Goal: Information Seeking & Learning: Find specific page/section

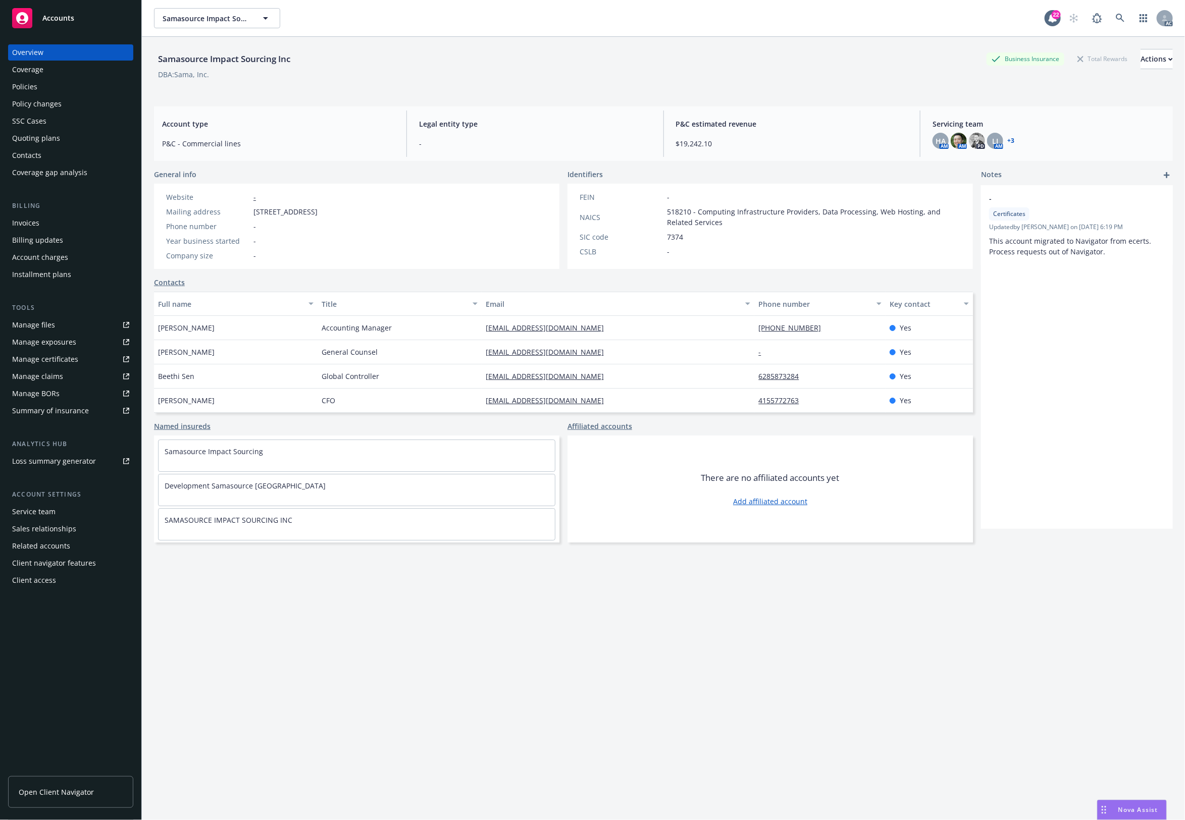
click at [38, 82] on div "Policies" at bounding box center [70, 87] width 117 height 16
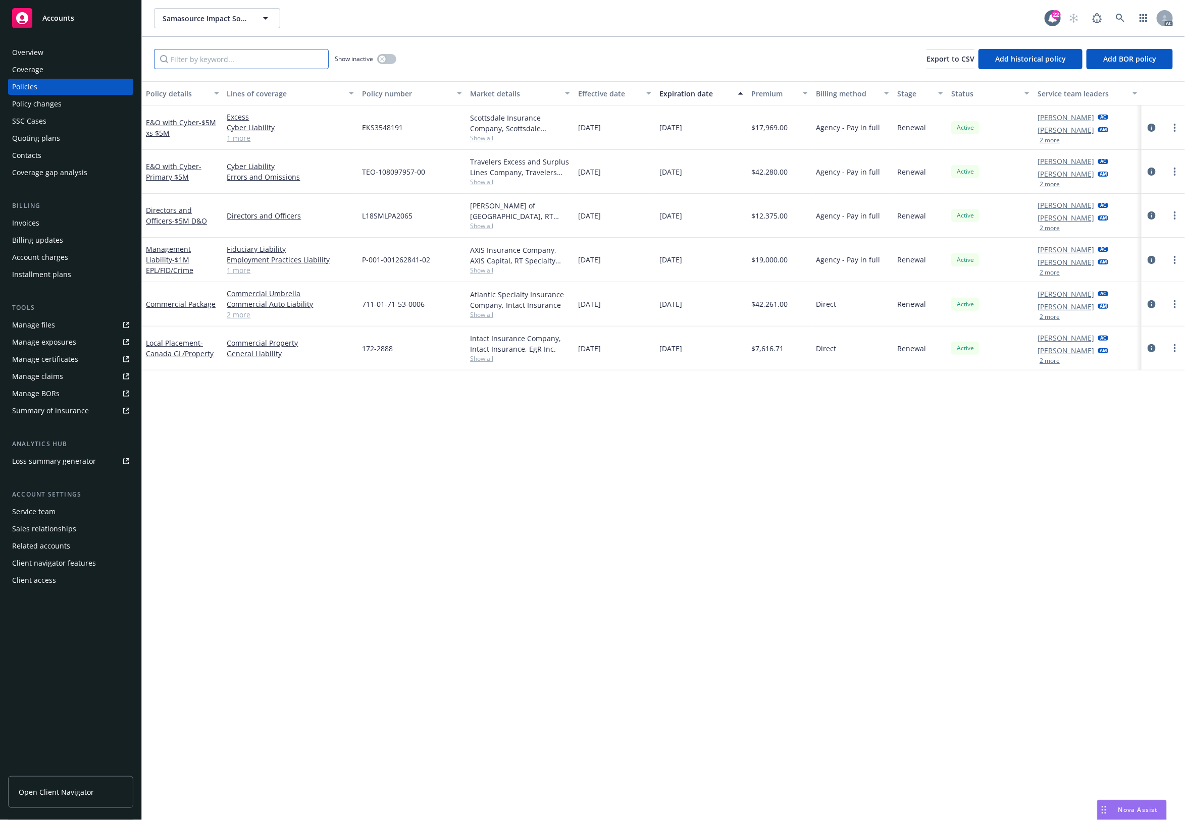
click at [205, 62] on input "Filter by keyword..." at bounding box center [241, 59] width 175 height 20
paste input "172-2888"
type input "172-2888"
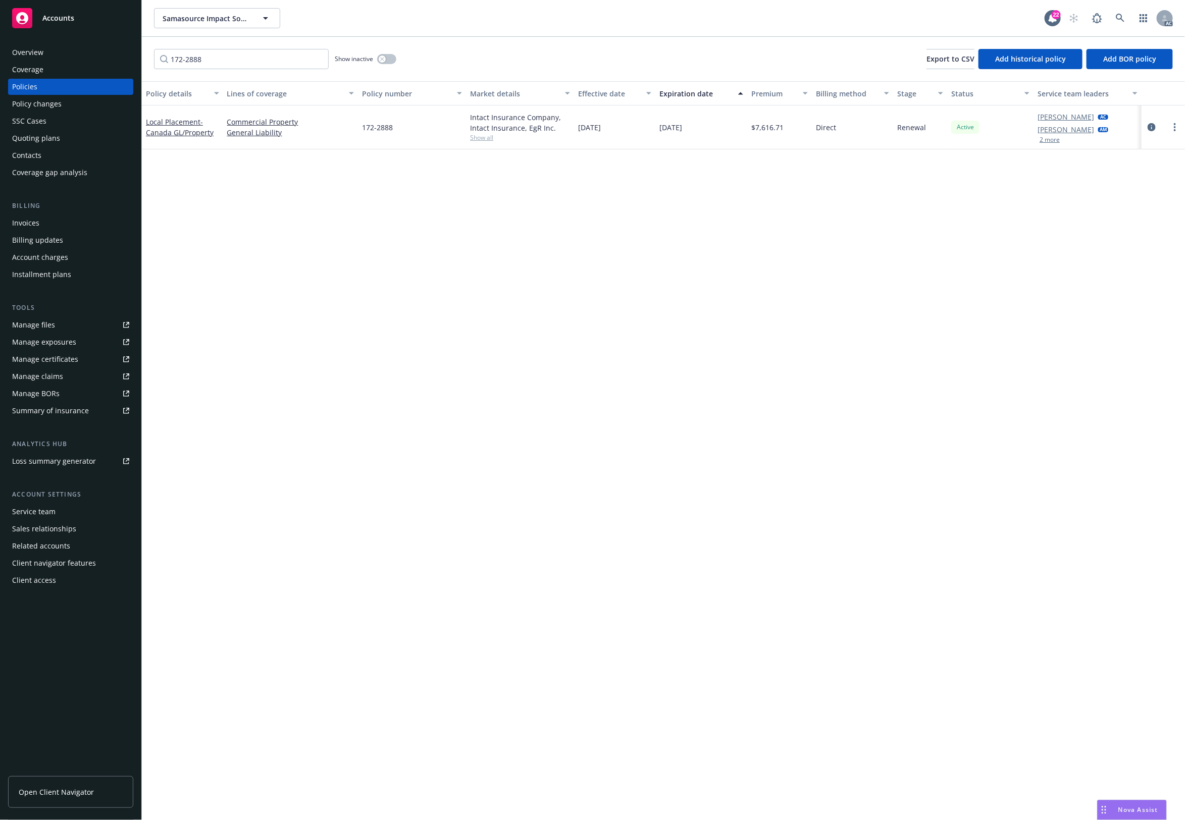
click at [1157, 120] on div at bounding box center [1162, 127] width 43 height 44
click at [1144, 127] on div at bounding box center [1162, 127] width 43 height 44
click at [1148, 127] on link "circleInformation" at bounding box center [1151, 127] width 12 height 12
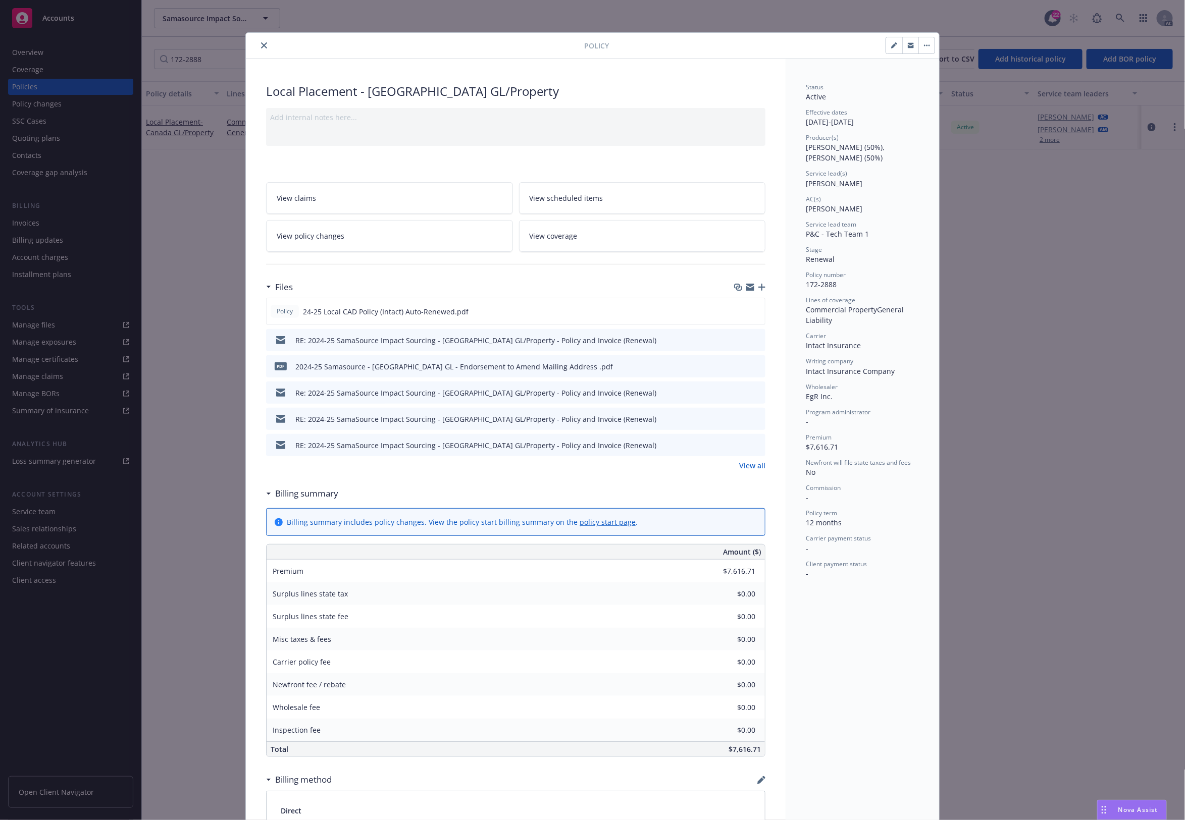
click at [751, 339] on icon "preview file" at bounding box center [755, 339] width 9 height 7
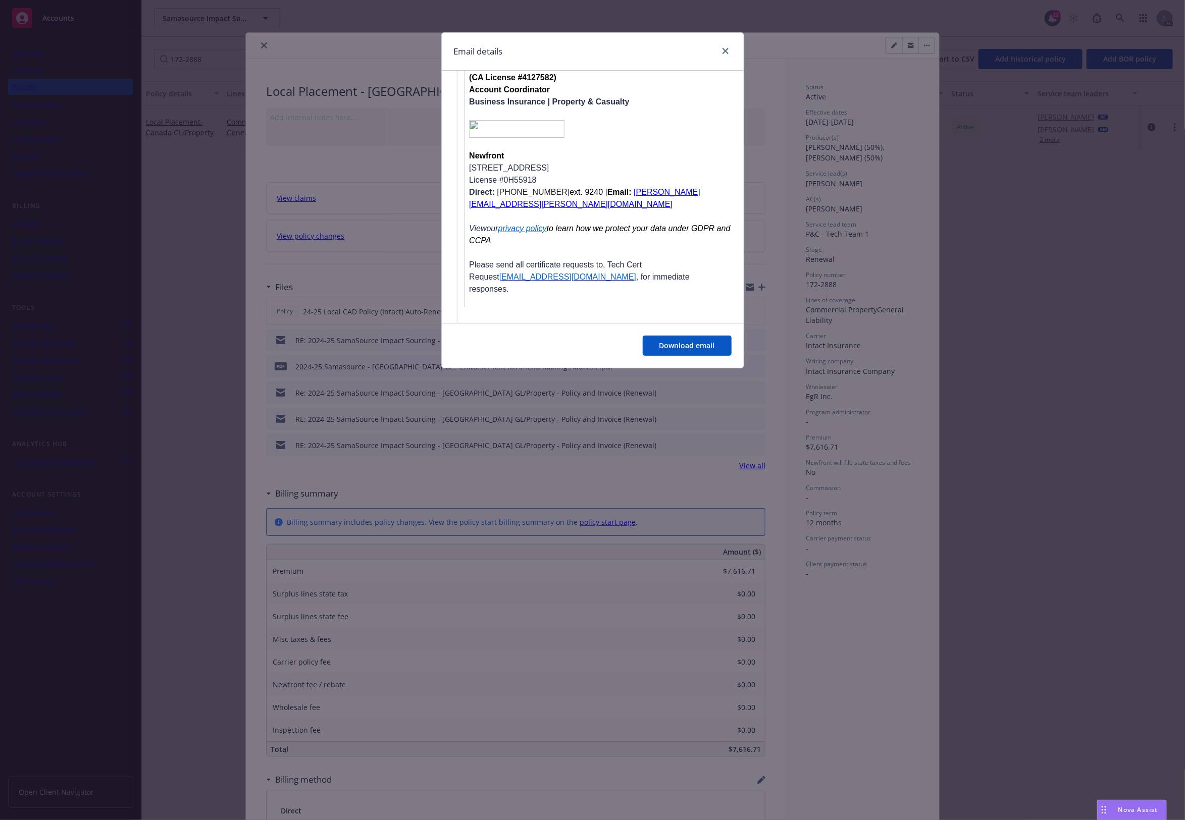
scroll to position [2488, 0]
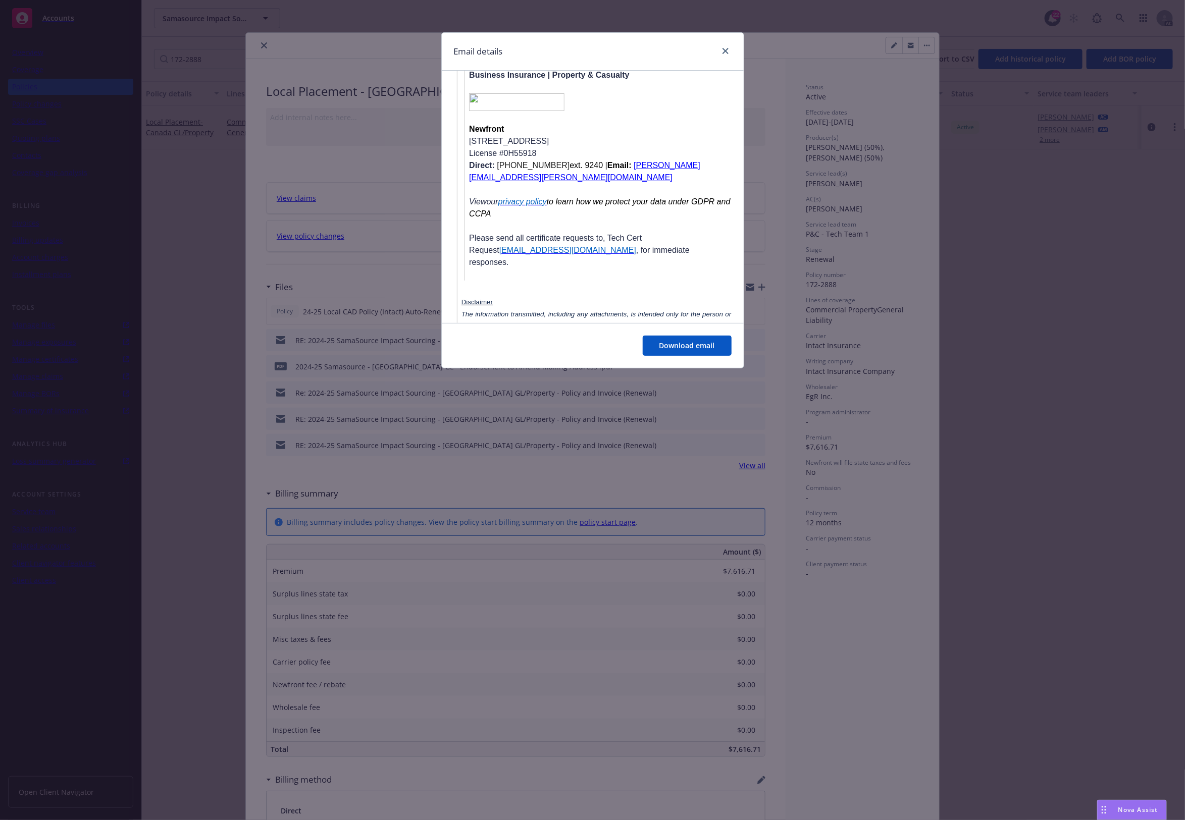
drag, startPoint x: 556, startPoint y: 496, endPoint x: 561, endPoint y: 485, distance: 12.4
click at [556, 495] on div "Email details RE: 2024-25 SamaSource Impact Sourcing - Canada GL/Property - Pol…" at bounding box center [592, 410] width 1185 height 820
drag, startPoint x: 626, startPoint y: 334, endPoint x: 626, endPoint y: 295, distance: 38.4
click at [626, 329] on div "Download email" at bounding box center [593, 345] width 302 height 45
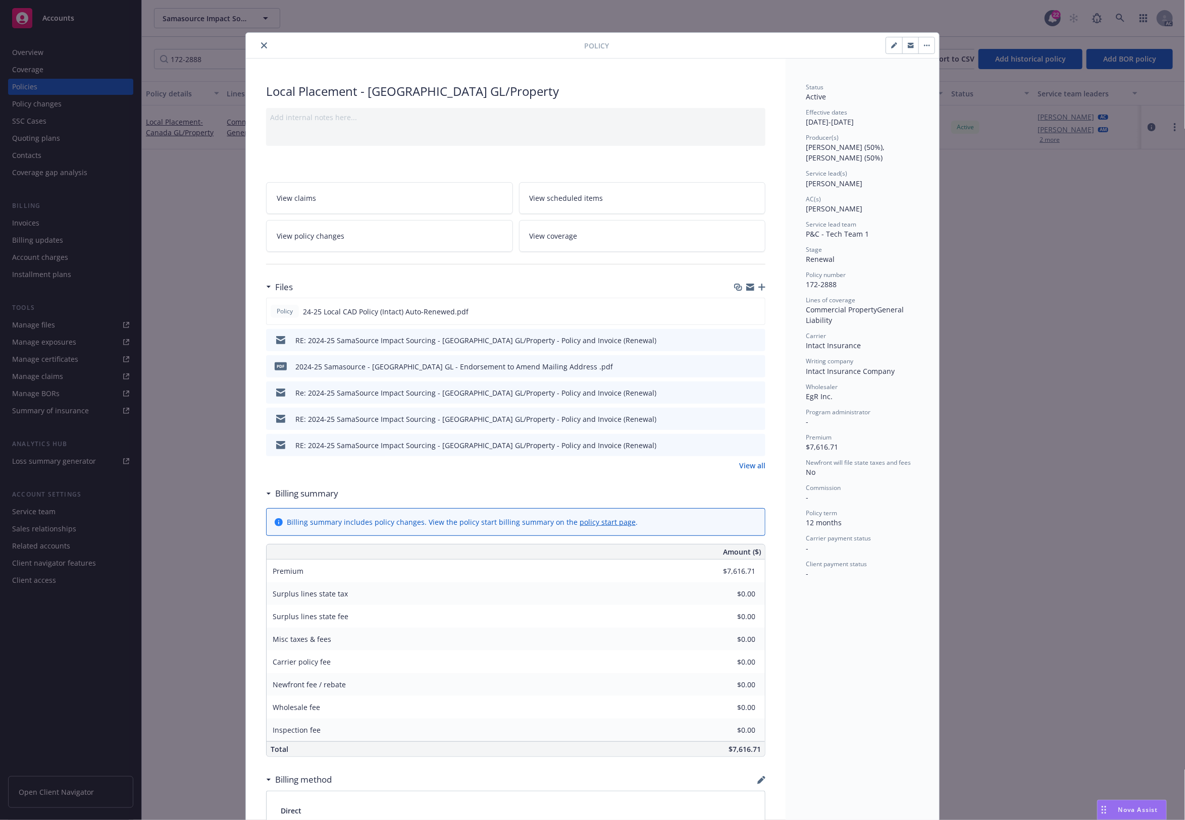
click at [748, 464] on link "View all" at bounding box center [752, 465] width 26 height 11
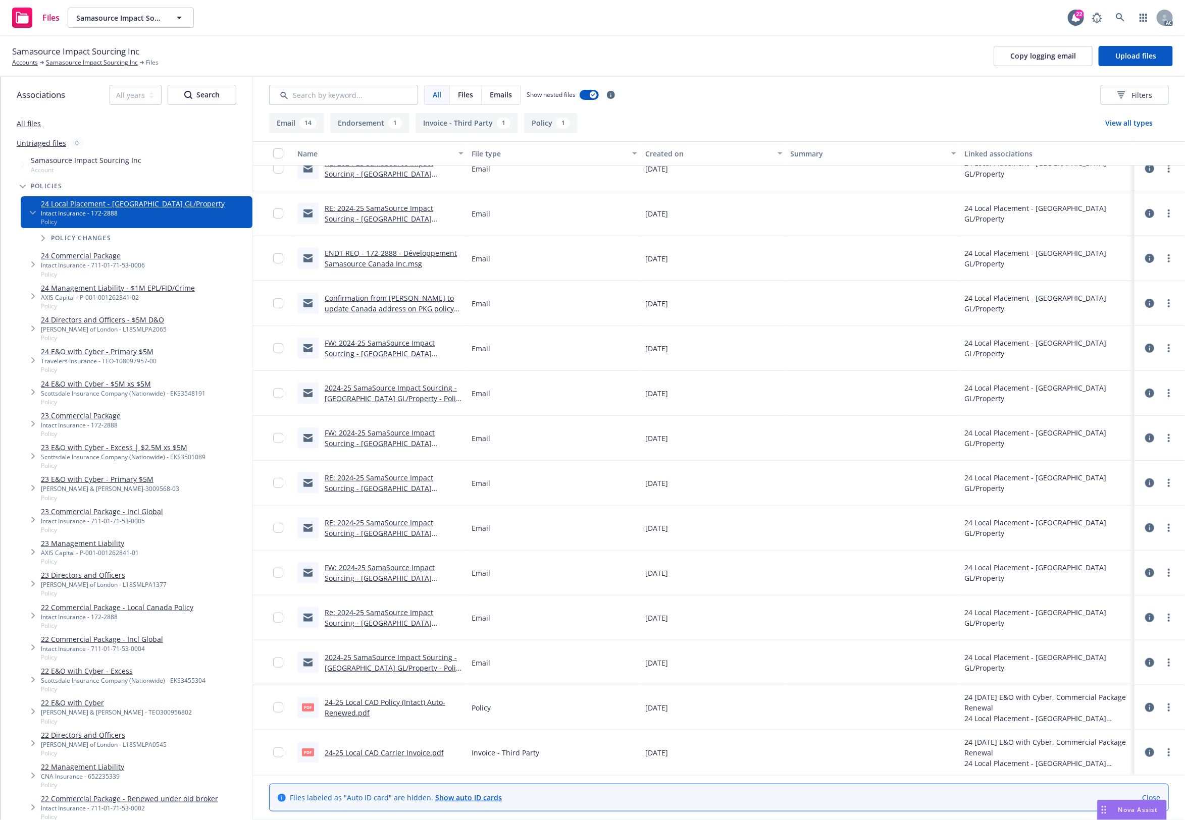
scroll to position [155, 0]
click at [364, 747] on link "24-25 Local CAD Carrier Invoice.pdf" at bounding box center [384, 752] width 119 height 10
click at [389, 662] on link "2024-25 SamaSource Impact Sourcing - Canada GL/Property - Policy and Invoice (R…" at bounding box center [394, 667] width 138 height 31
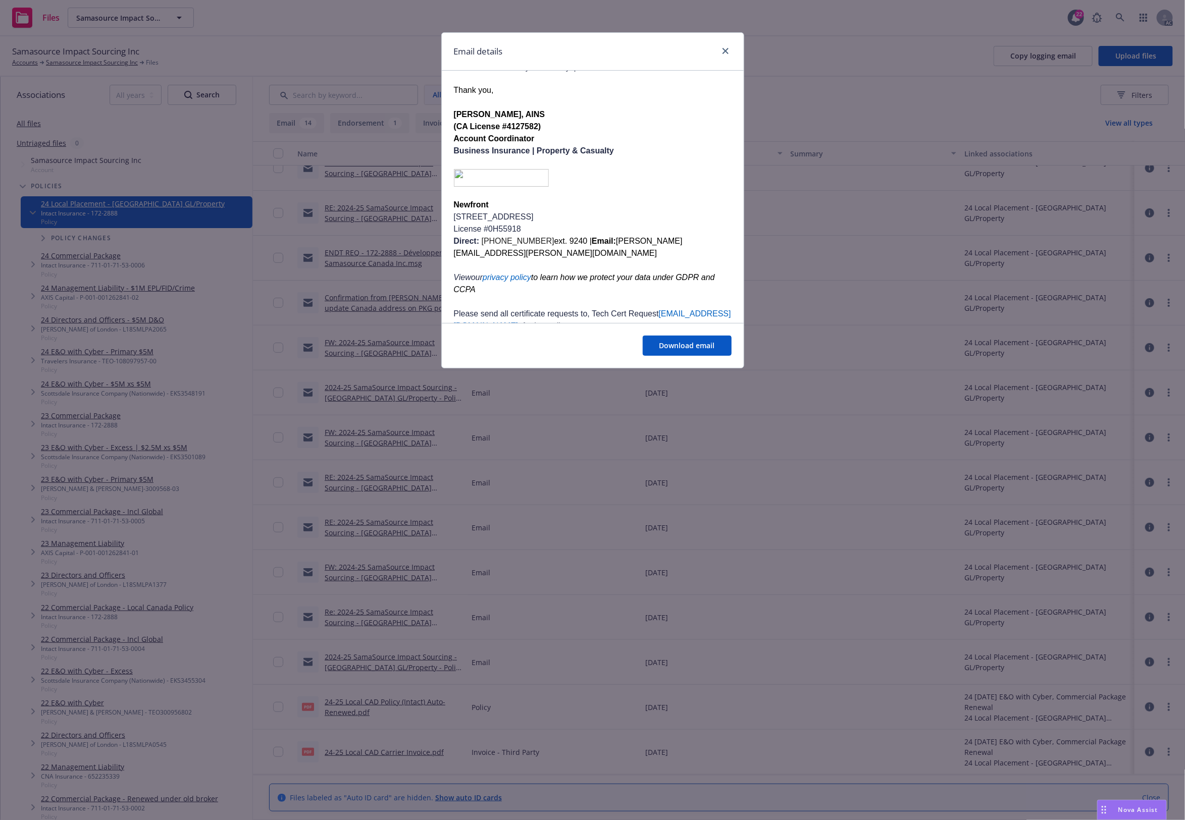
scroll to position [208, 0]
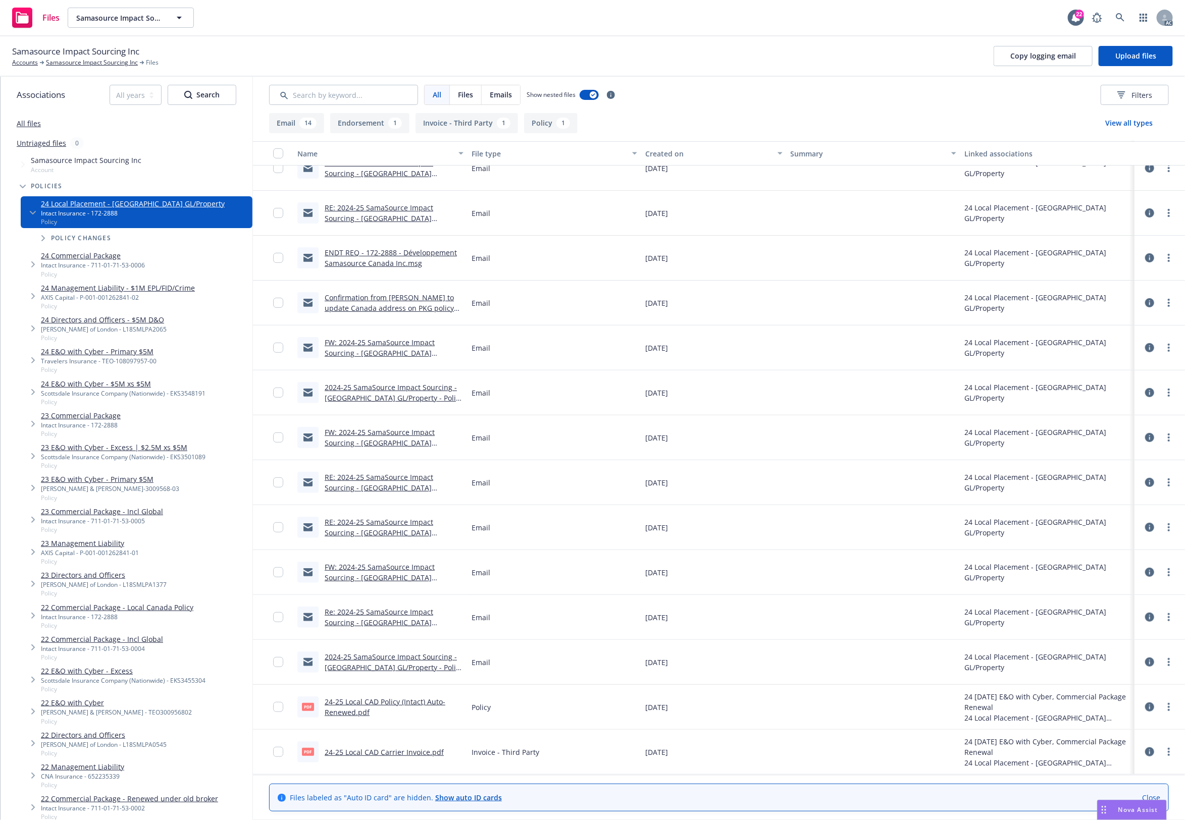
click at [356, 614] on link "Re: 2024-25 SamaSource Impact Sourcing - Canada GL/Property - Policy and Invoic…" at bounding box center [379, 627] width 109 height 41
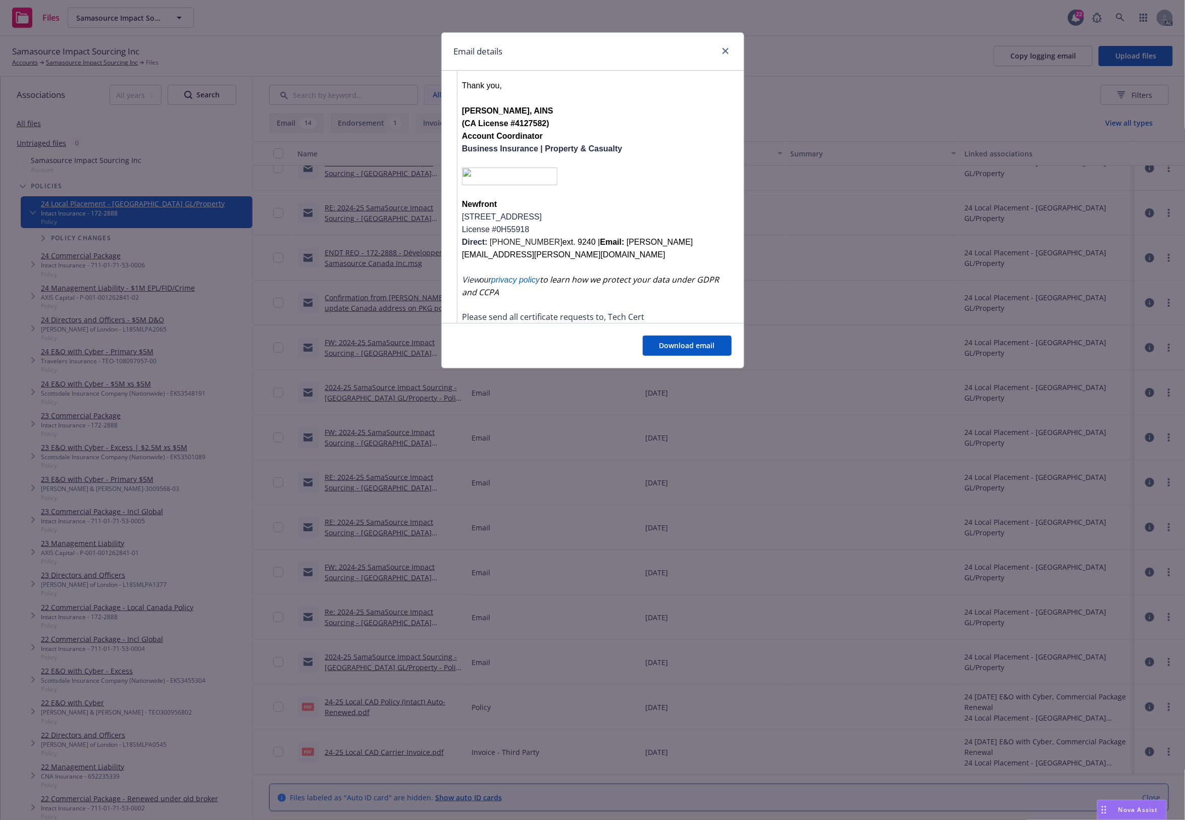
scroll to position [658, 0]
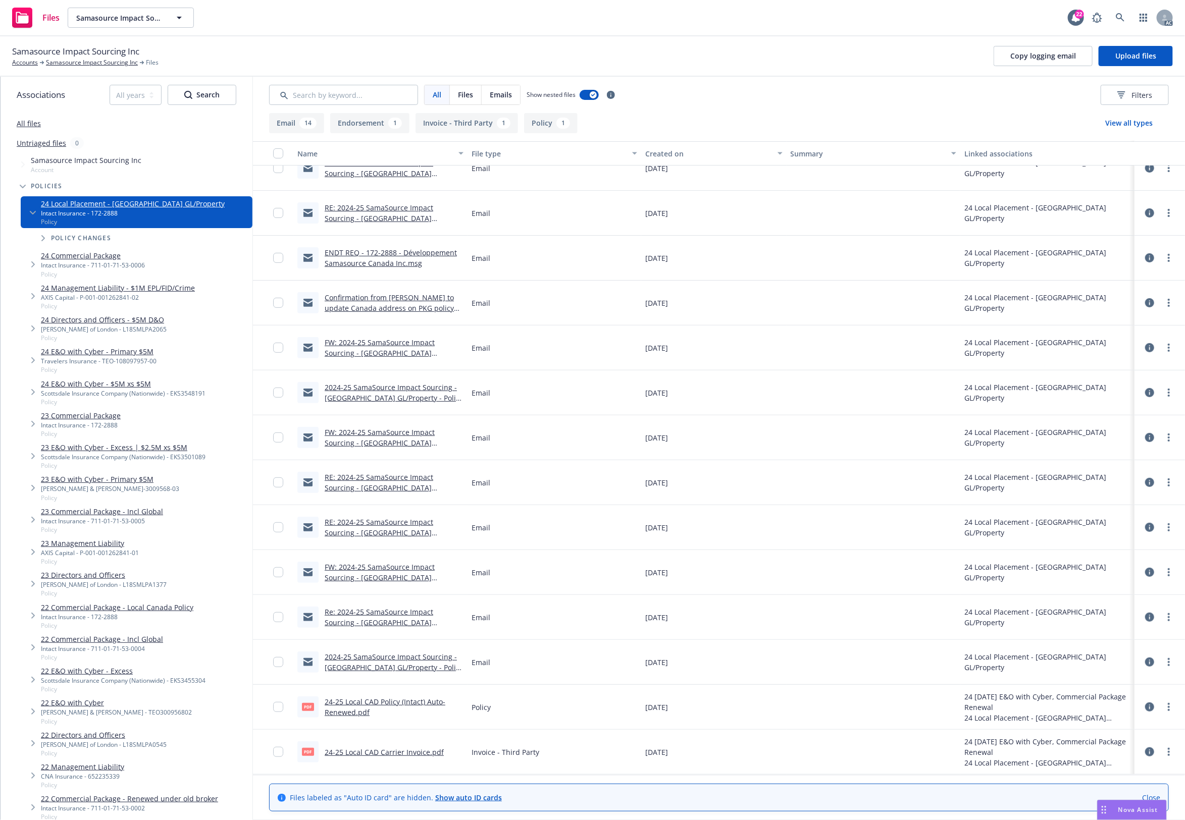
click at [364, 536] on div "RE: 2024-25 SamaSource Impact Sourcing - Canada GL/Property - Policy and Invoic…" at bounding box center [394, 527] width 139 height 21
click at [361, 528] on link "RE: 2024-25 SamaSource Impact Sourcing - Canada GL/Property - Policy and Invoic…" at bounding box center [379, 537] width 109 height 41
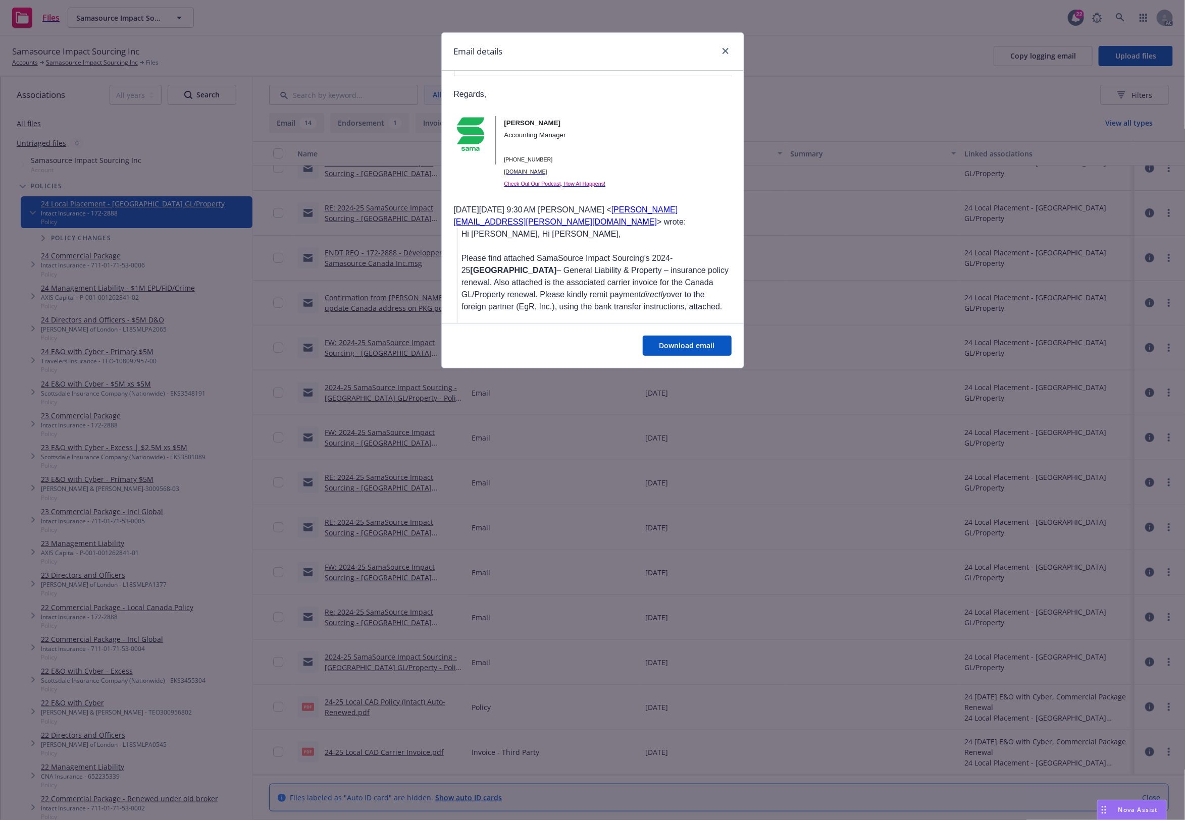
scroll to position [809, 0]
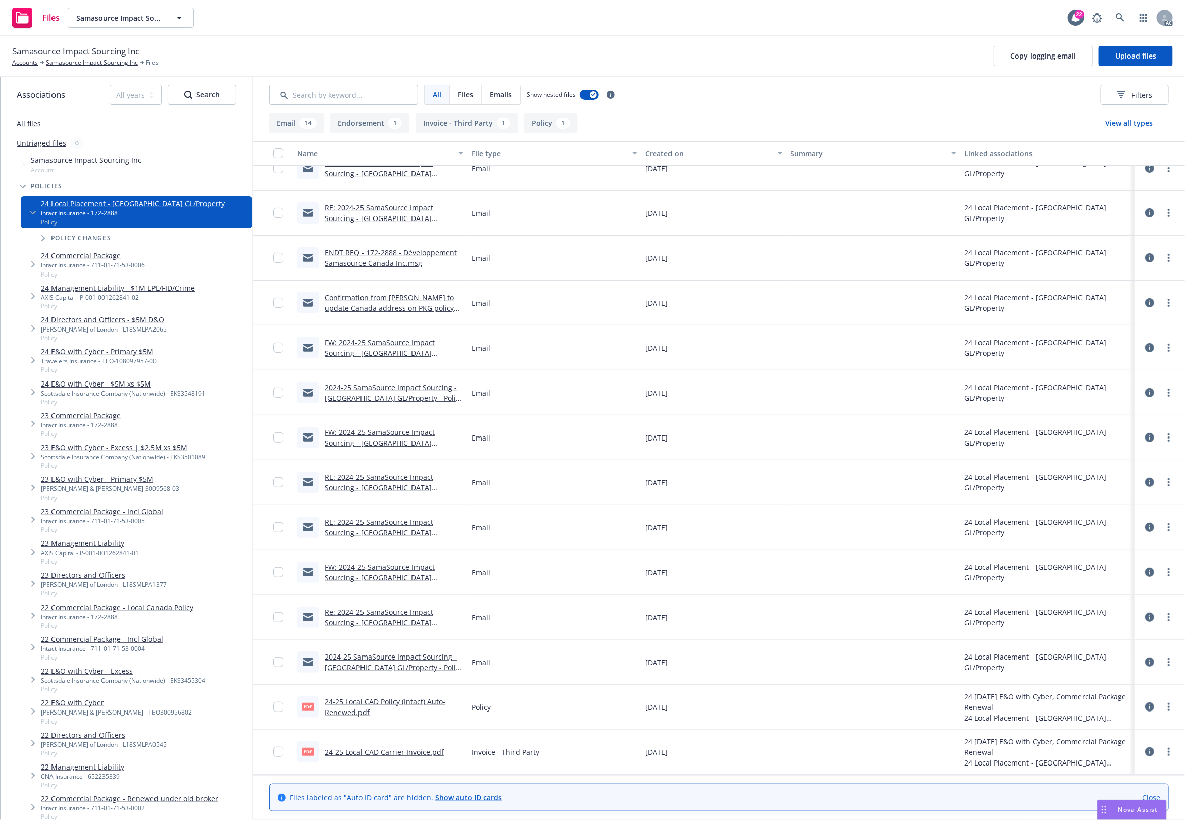
click at [425, 308] on link "Confirmation from Kelly to update Canada address on PKG policy .msg" at bounding box center [389, 308] width 129 height 31
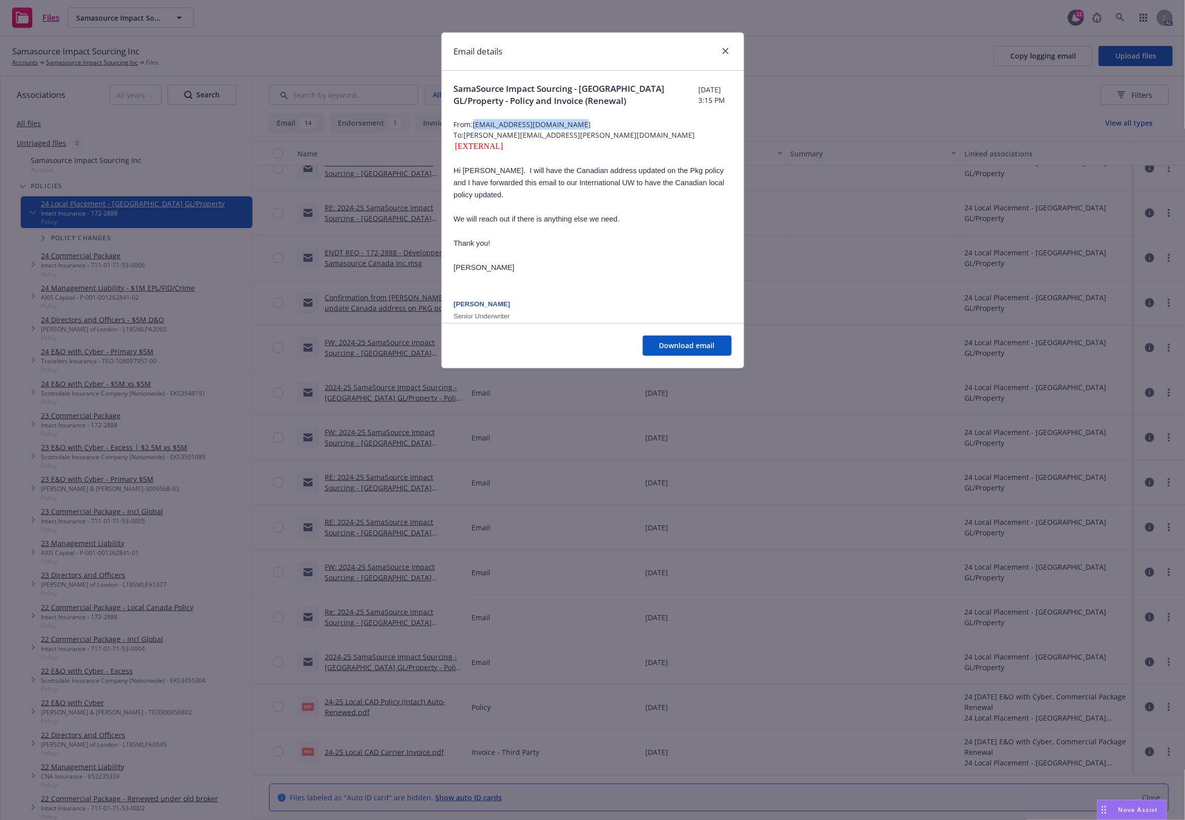
drag, startPoint x: 576, startPoint y: 122, endPoint x: 475, endPoint y: 123, distance: 100.9
click at [475, 123] on span "From: KJurcak@intactinsurance.com" at bounding box center [593, 124] width 278 height 11
copy span "KJurcak@intactinsurance.com"
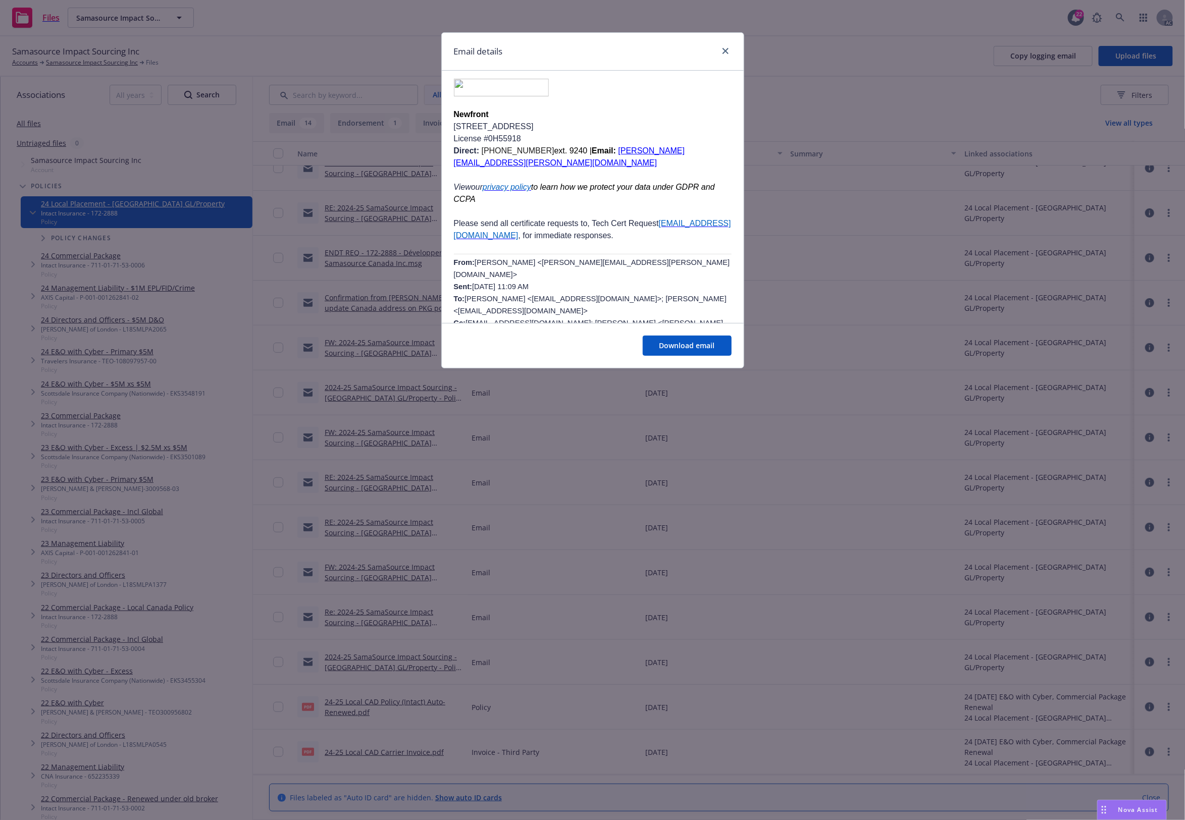
scroll to position [673, 0]
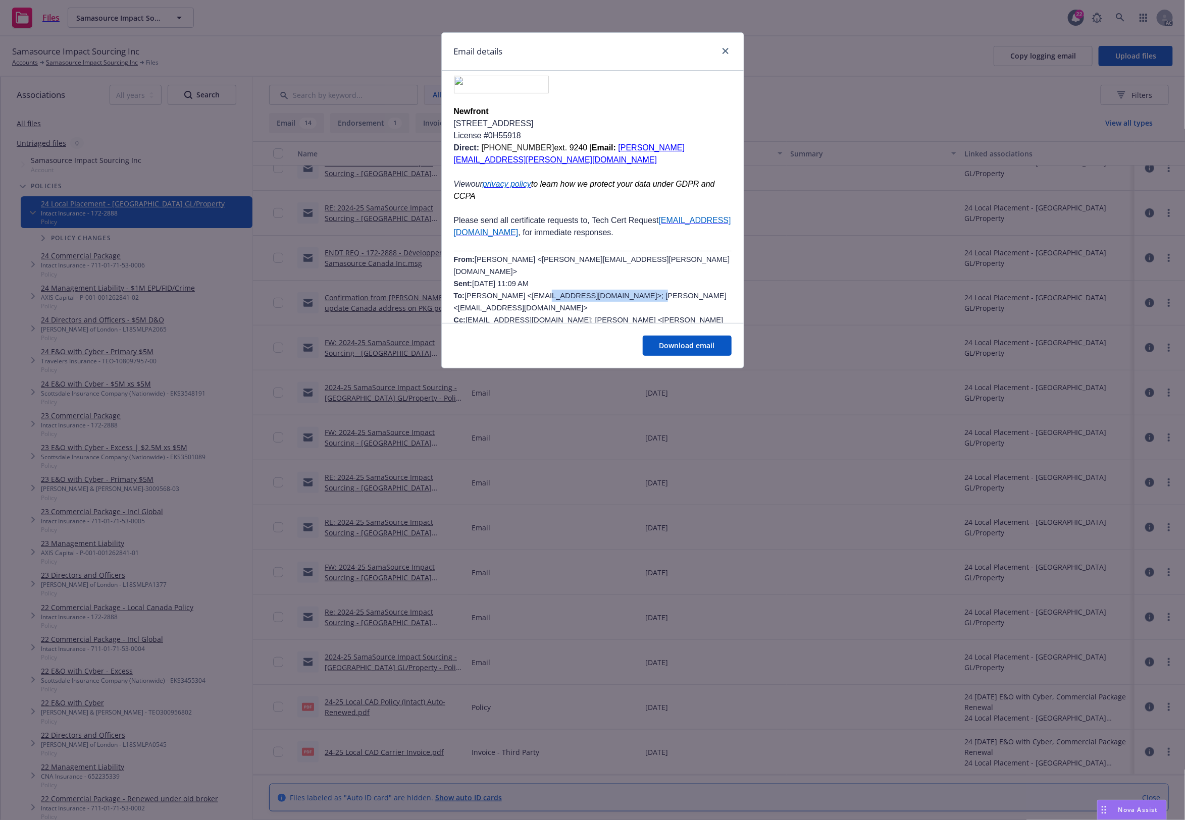
drag, startPoint x: 521, startPoint y: 274, endPoint x: 614, endPoint y: 276, distance: 92.9
click at [614, 276] on span "Jared Lee <jared.lee@newfront.com> Sent: Friday, November 1, 2024 11:09 AM To: …" at bounding box center [592, 313] width 276 height 117
copy span "SLaRosa@intactinsurance.com"
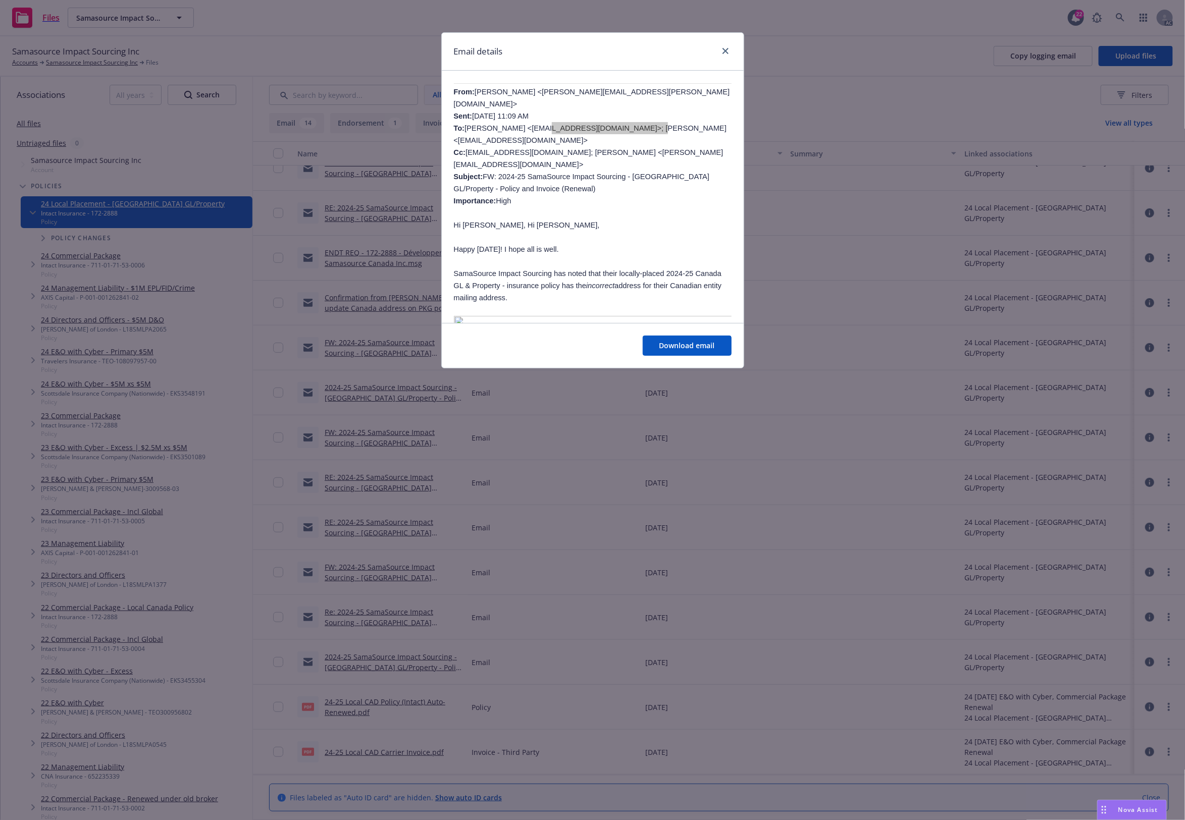
scroll to position [841, 0]
click at [631, 516] on div "Email details SamaSource Impact Sourcing - Canada GL/Property - Policy and Invo…" at bounding box center [592, 410] width 1185 height 820
click at [722, 45] on link "close" at bounding box center [725, 51] width 12 height 12
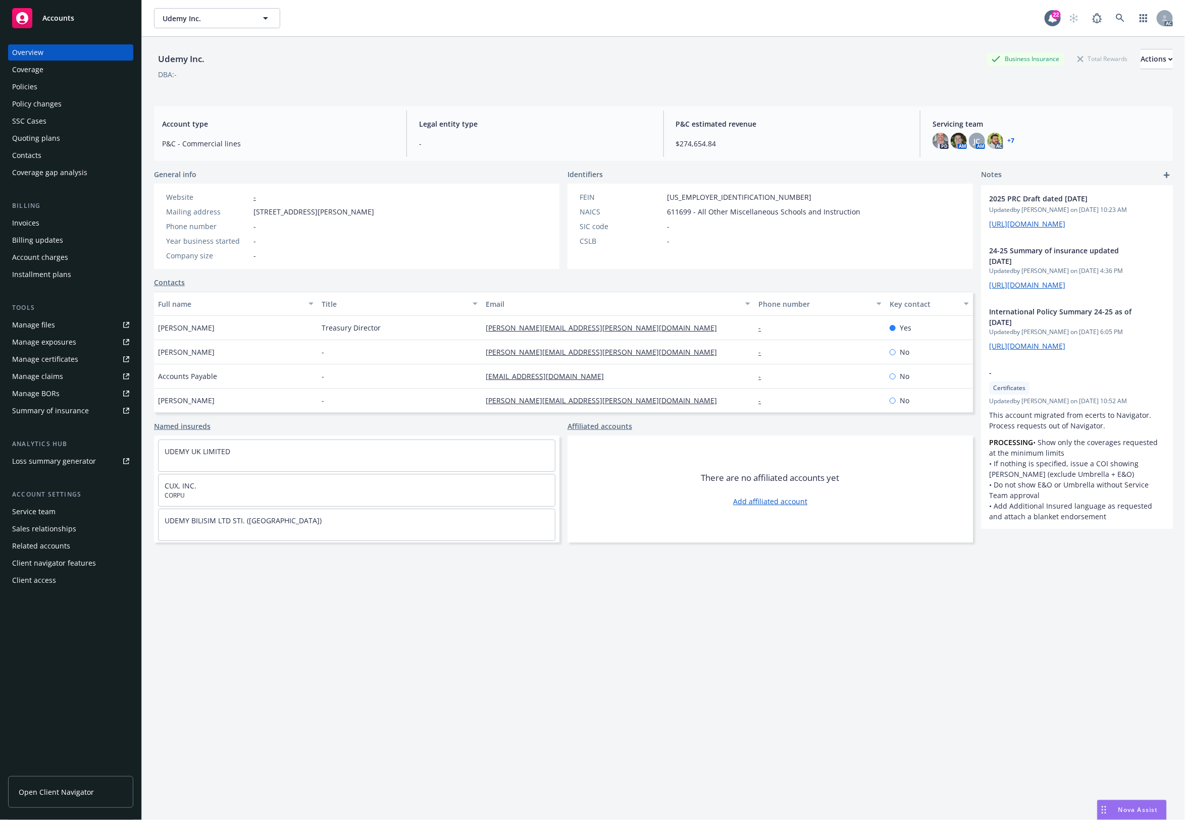
click at [42, 96] on div "Policy changes" at bounding box center [36, 104] width 49 height 16
click at [41, 89] on div "Policies" at bounding box center [70, 87] width 117 height 16
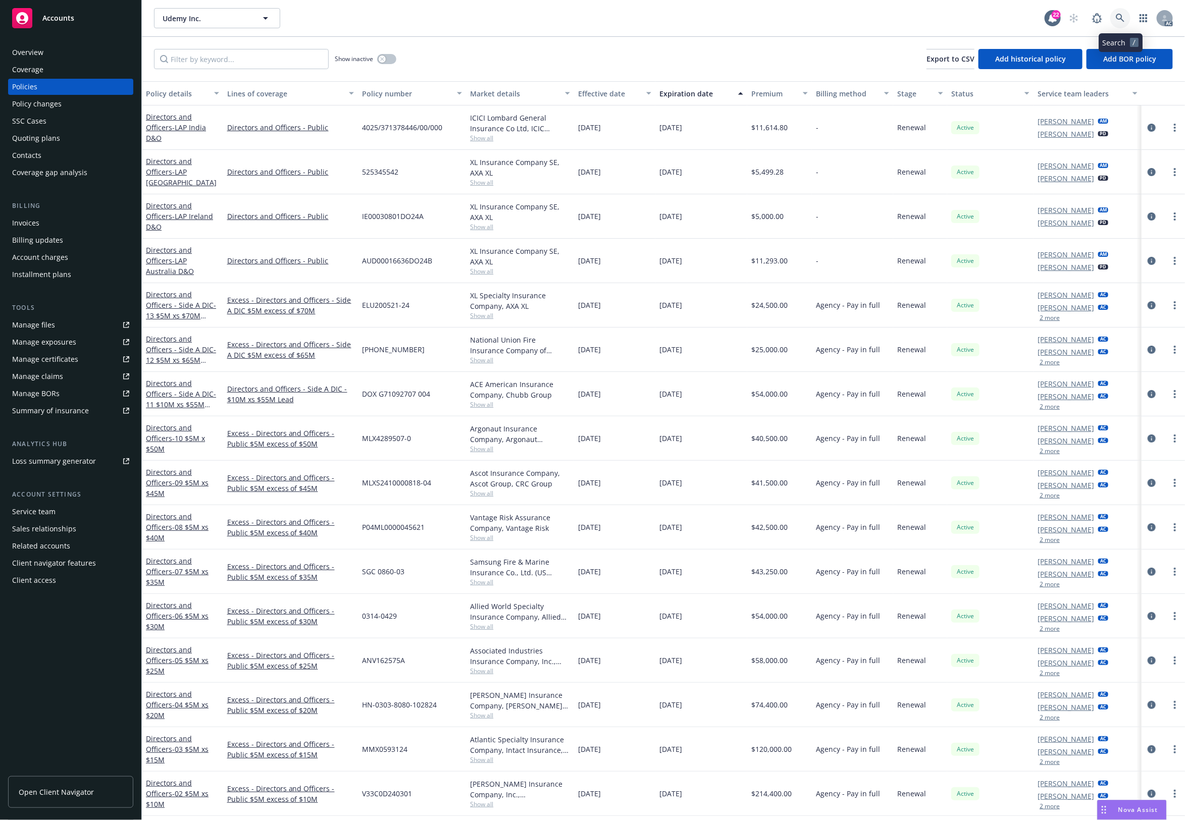
click at [1119, 13] on link at bounding box center [1120, 18] width 20 height 20
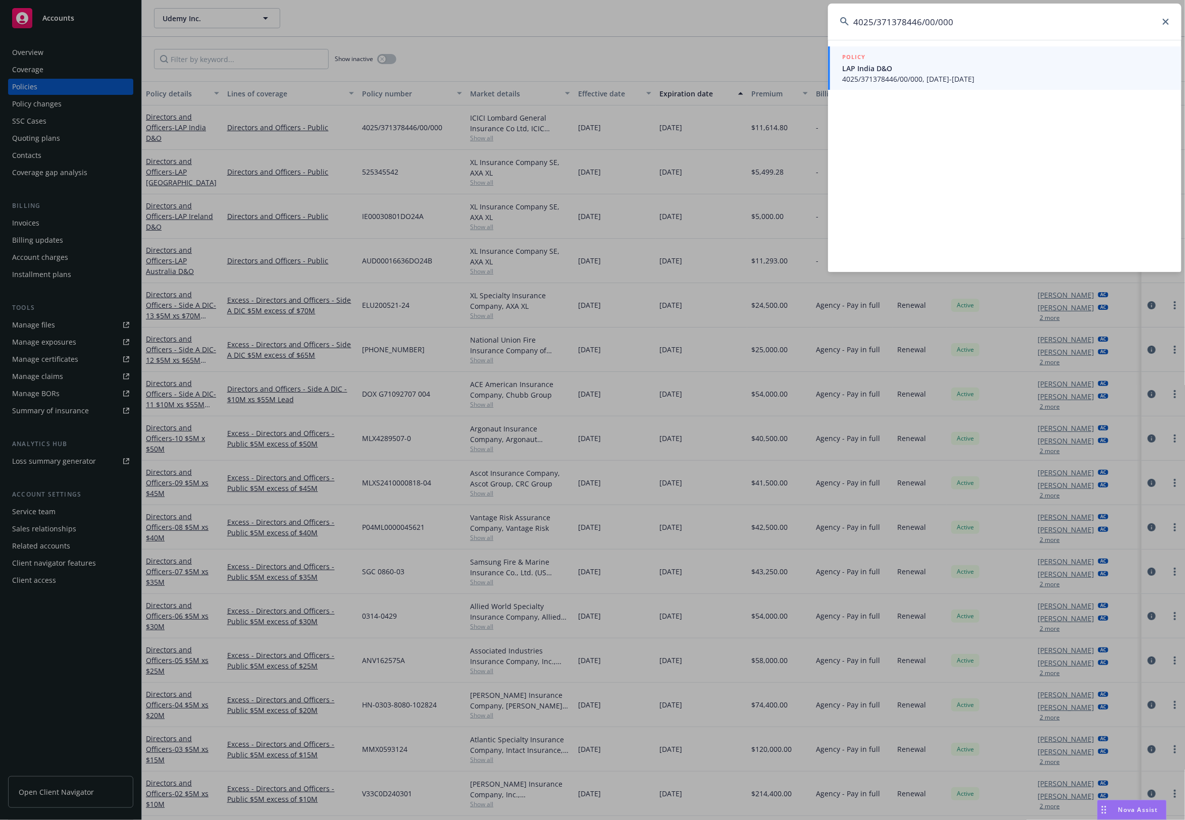
type input "4025/371378446/00/000"
click at [902, 72] on span "LAP India D&O" at bounding box center [1005, 68] width 327 height 11
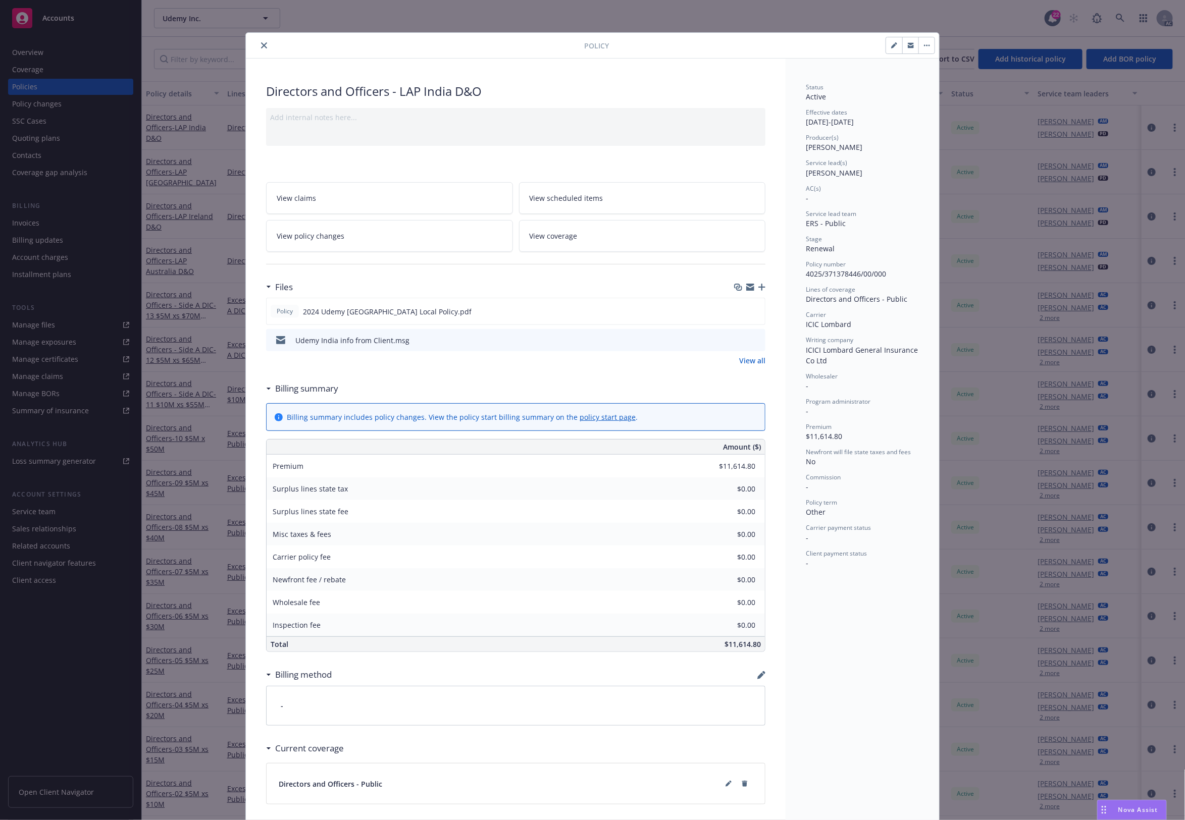
click at [751, 337] on icon "preview file" at bounding box center [755, 339] width 9 height 7
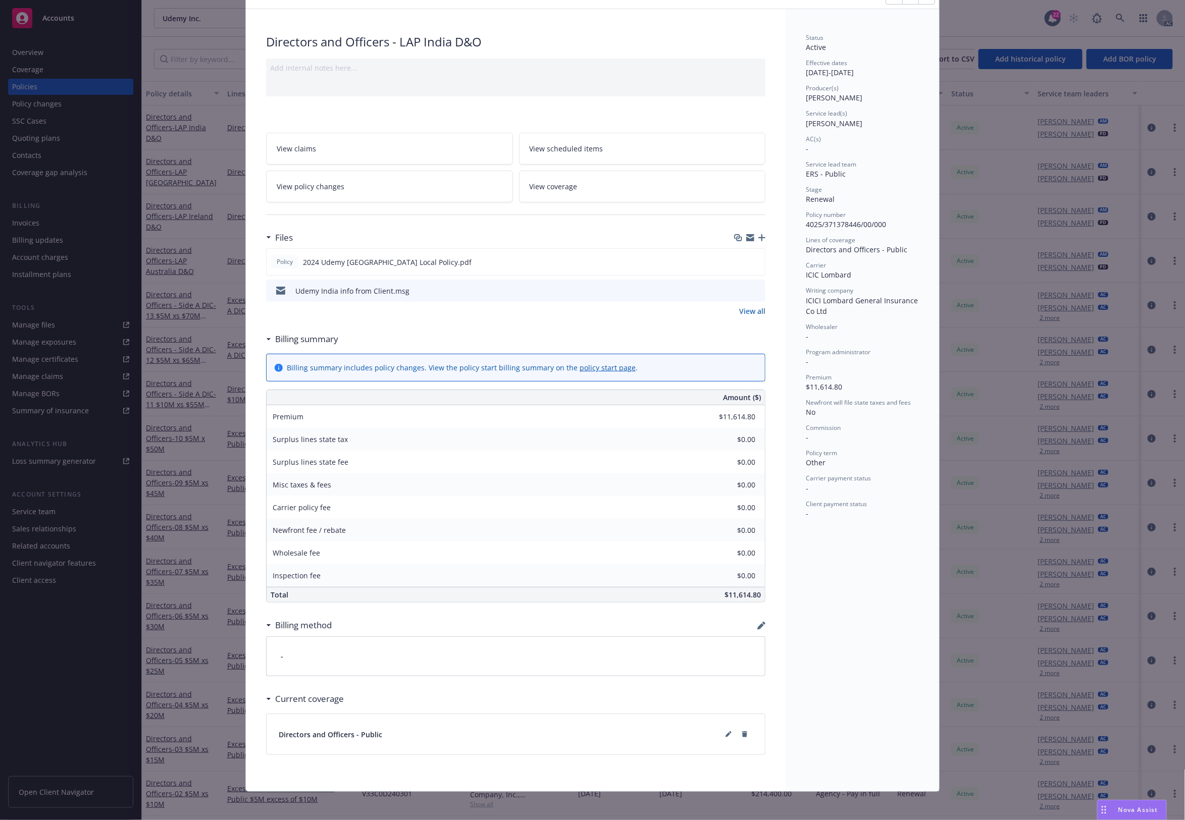
scroll to position [56, 0]
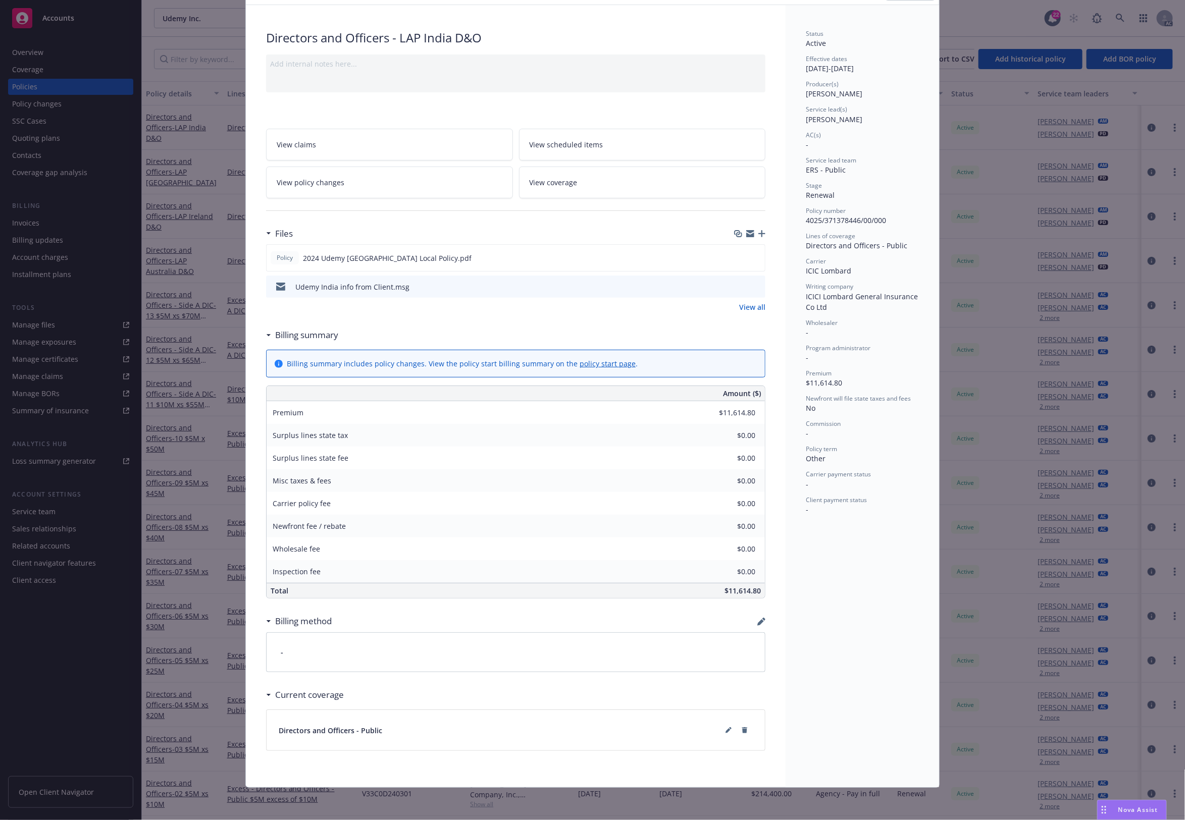
click at [833, 232] on span "Lines of coverage" at bounding box center [830, 236] width 49 height 9
click at [840, 217] on span "4025/371378446/00/000" at bounding box center [846, 221] width 80 height 10
copy span "371378446"
click at [840, 217] on span "4025/371378446/00/000" at bounding box center [846, 221] width 80 height 10
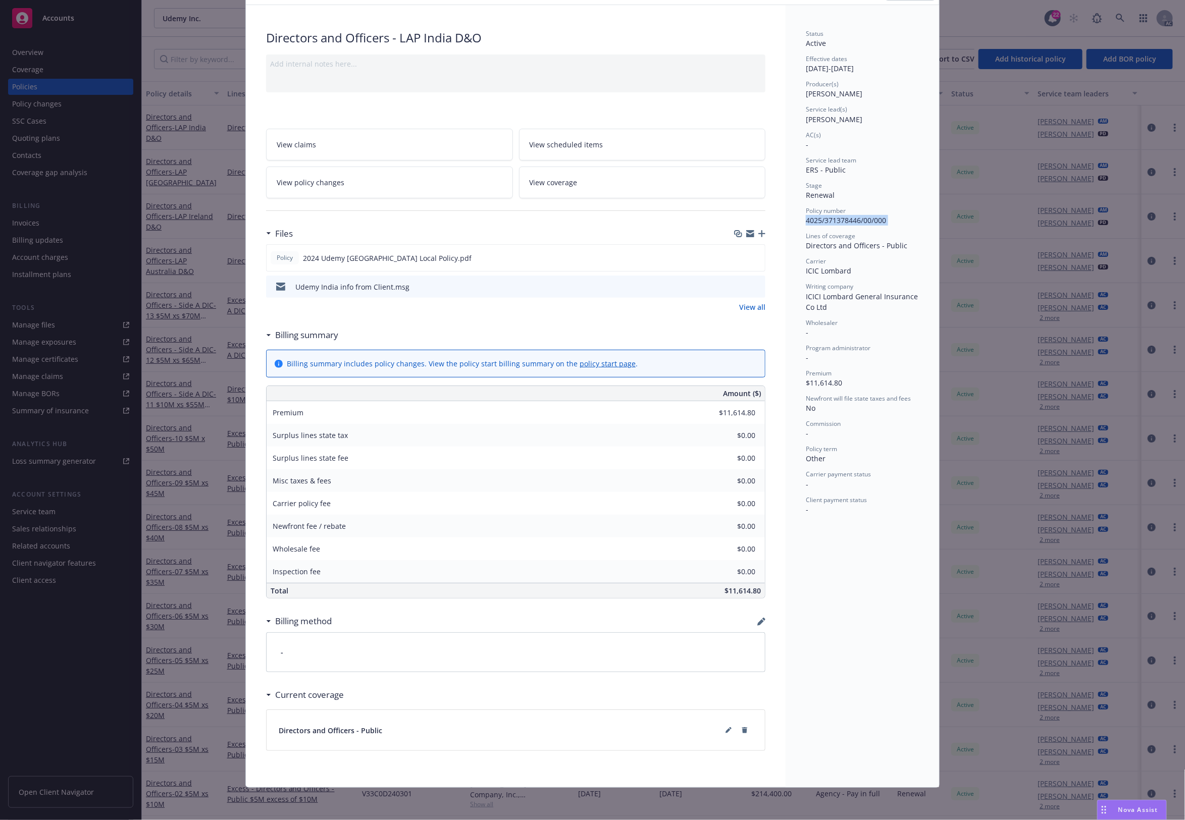
copy span "4025/371378446/00/000"
click at [978, 485] on div "Policy Directors and Officers - LAP India D&O Add internal notes here... View c…" at bounding box center [592, 410] width 1185 height 820
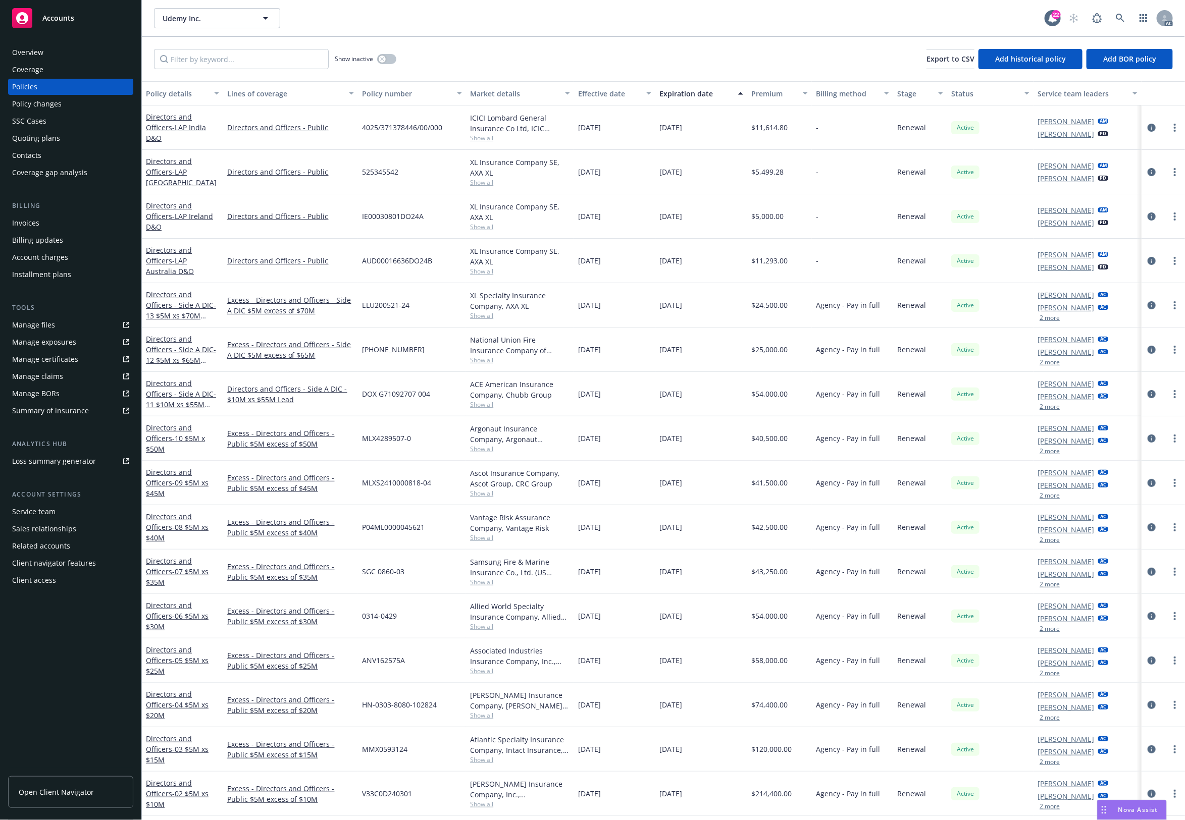
click at [236, 215] on link "Directors and Officers - Public" at bounding box center [290, 216] width 127 height 11
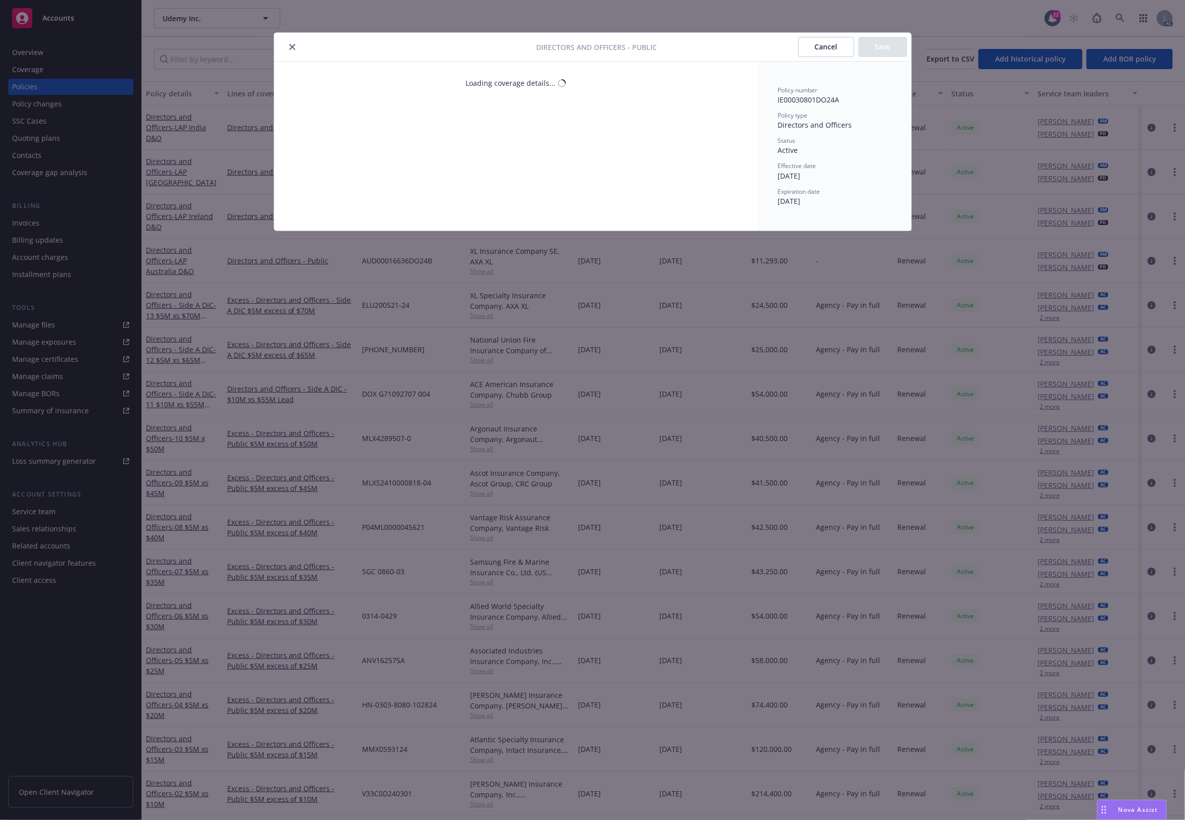
click at [199, 54] on div "Directors and Officers - Public Cancel Save Loading coverage details... Policy …" at bounding box center [592, 410] width 1185 height 820
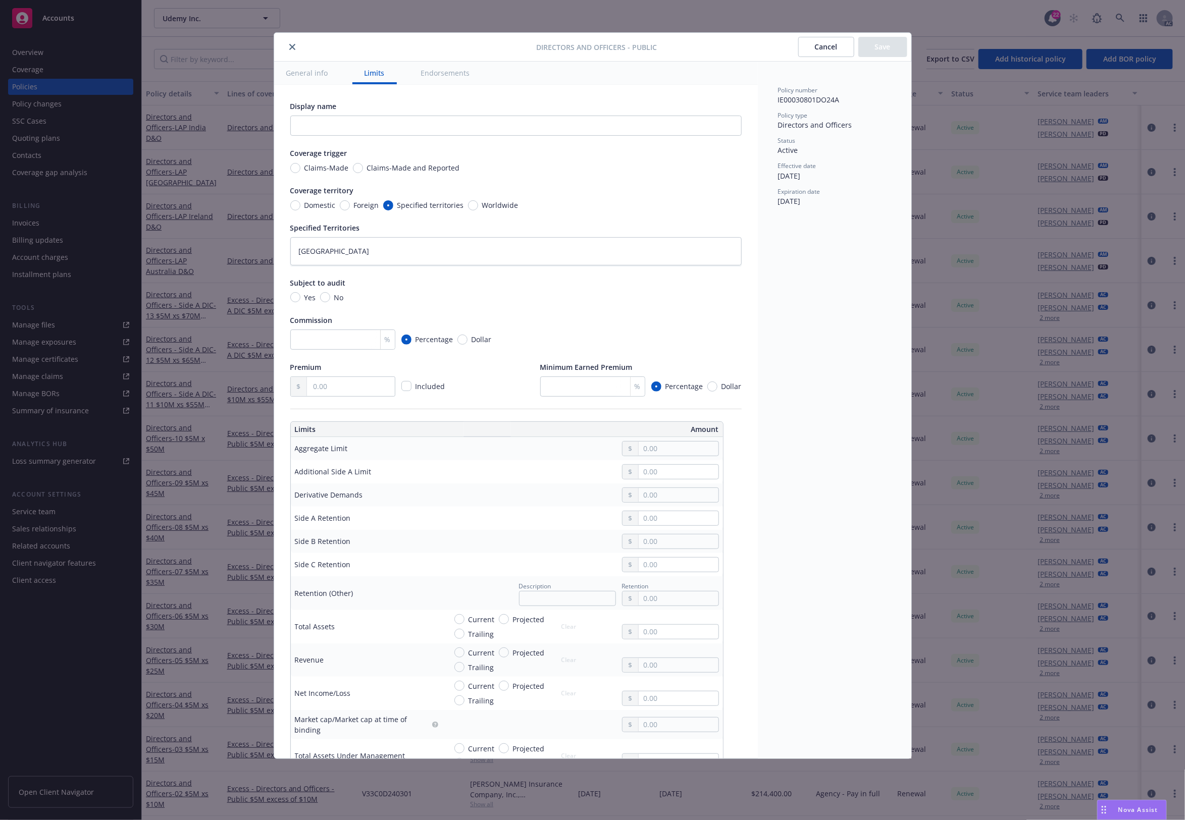
click at [230, 61] on div "Directors and Officers - Public Cancel Save General info Limits Endorsements Di…" at bounding box center [592, 410] width 1185 height 820
click at [291, 46] on icon "close" at bounding box center [292, 47] width 6 height 6
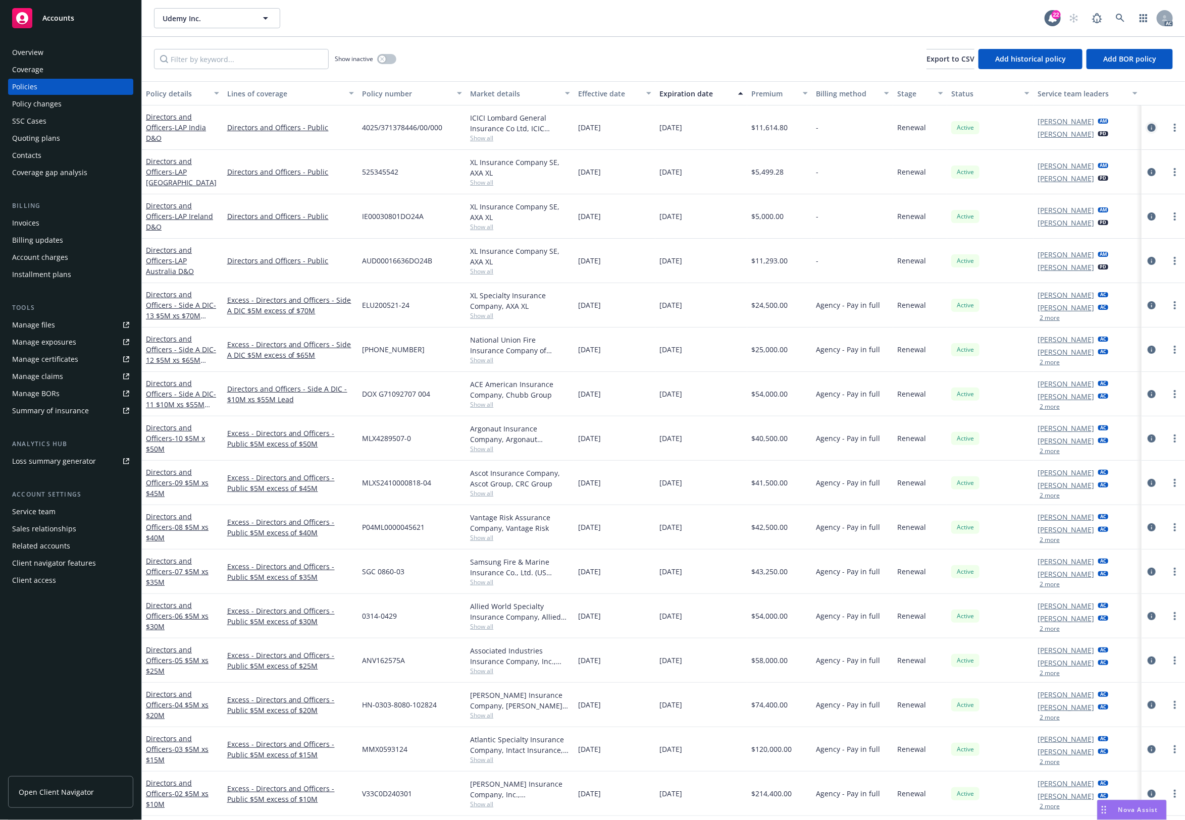
click at [1147, 127] on icon "circleInformation" at bounding box center [1151, 128] width 8 height 8
click at [188, 64] on input "Filter by keyword..." at bounding box center [241, 59] width 175 height 20
paste input "4025/371378446/00/000"
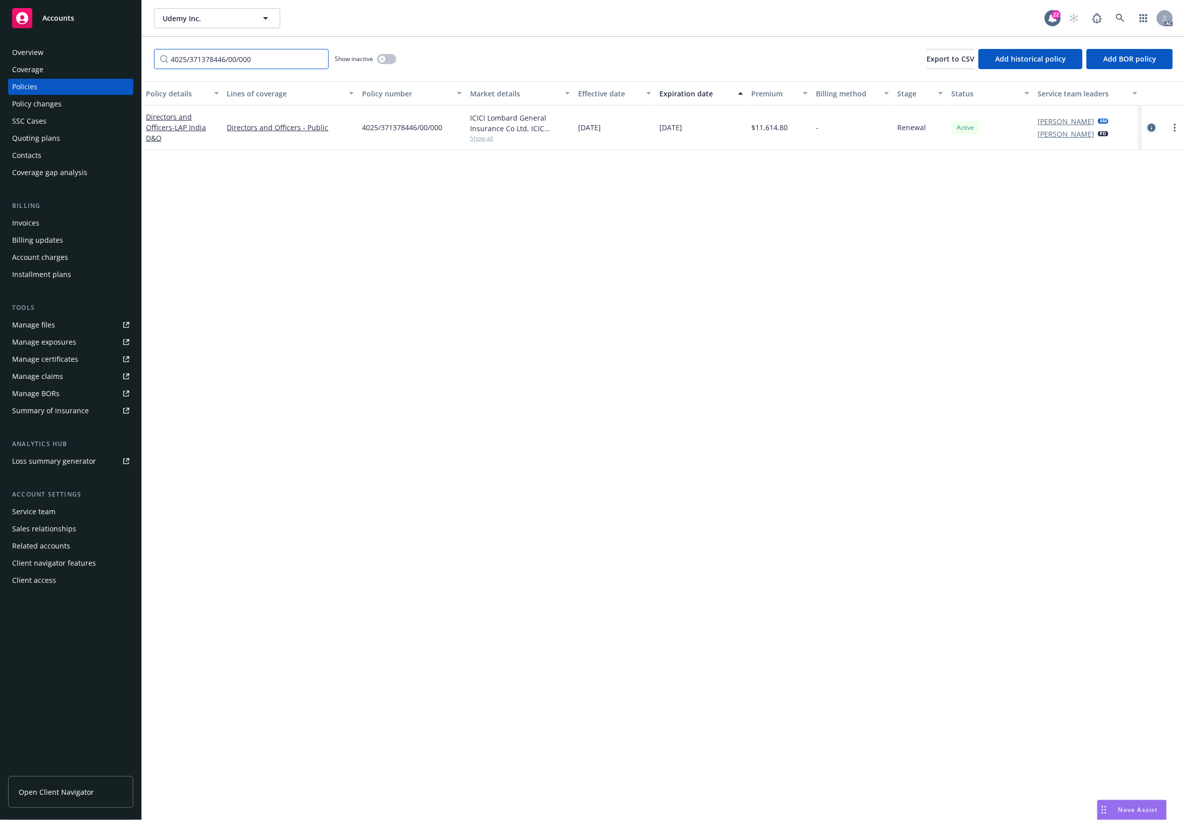
type input "4025/371378446/00/000"
click at [1152, 125] on icon "circleInformation" at bounding box center [1151, 128] width 8 height 8
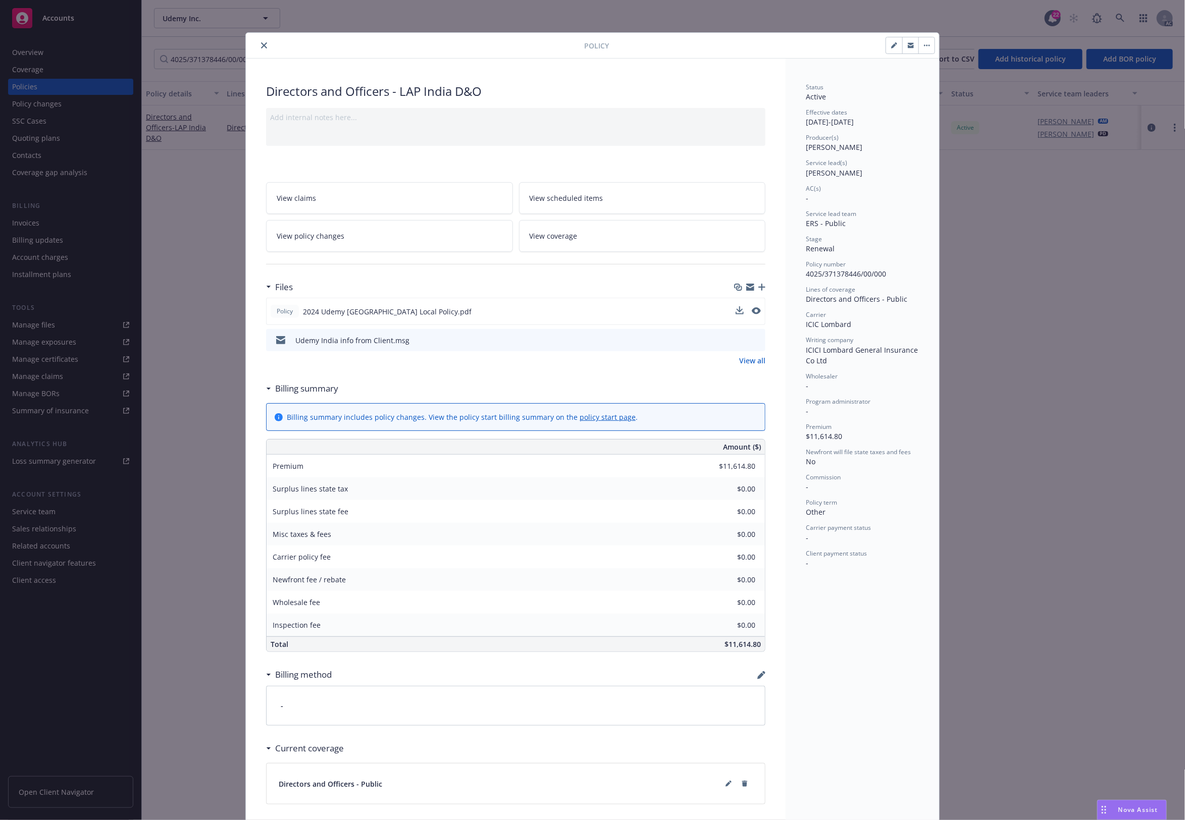
click at [753, 306] on button at bounding box center [756, 311] width 9 height 11
click at [750, 310] on icon "preview file" at bounding box center [754, 310] width 9 height 7
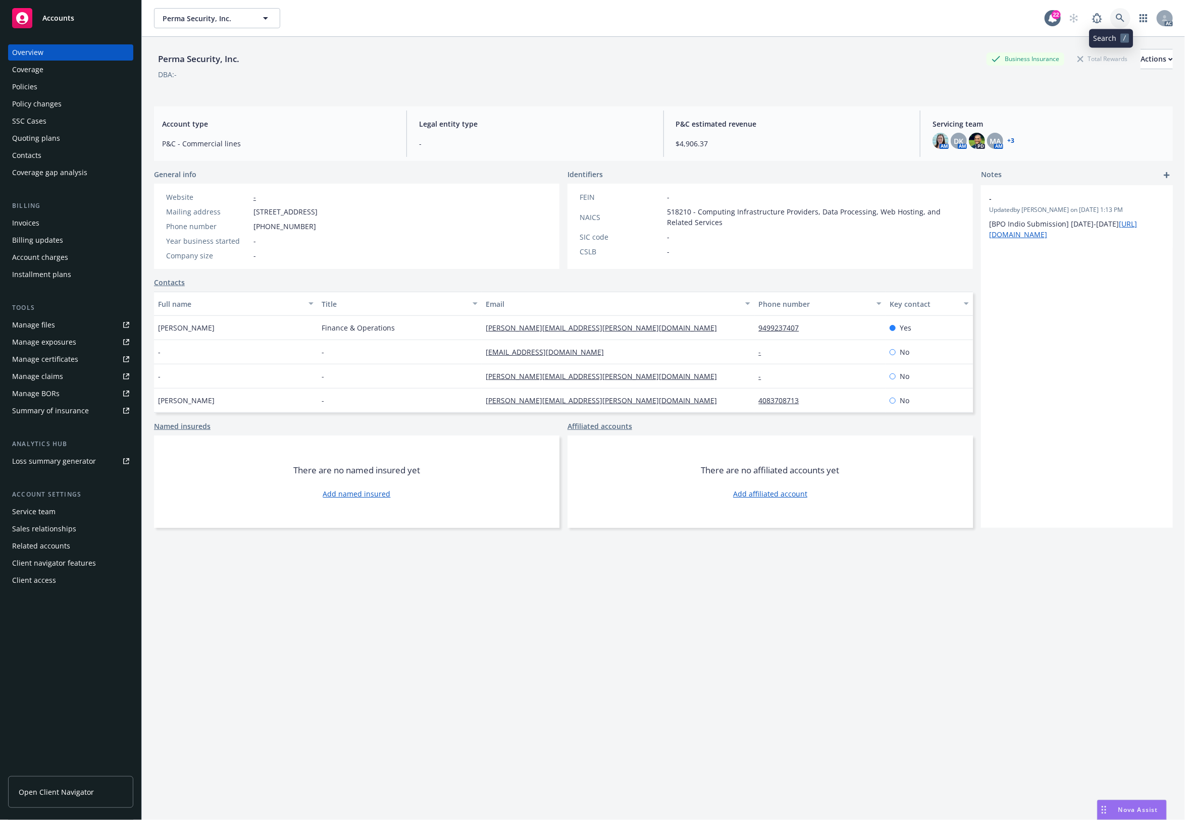
click at [1115, 19] on icon at bounding box center [1119, 18] width 9 height 9
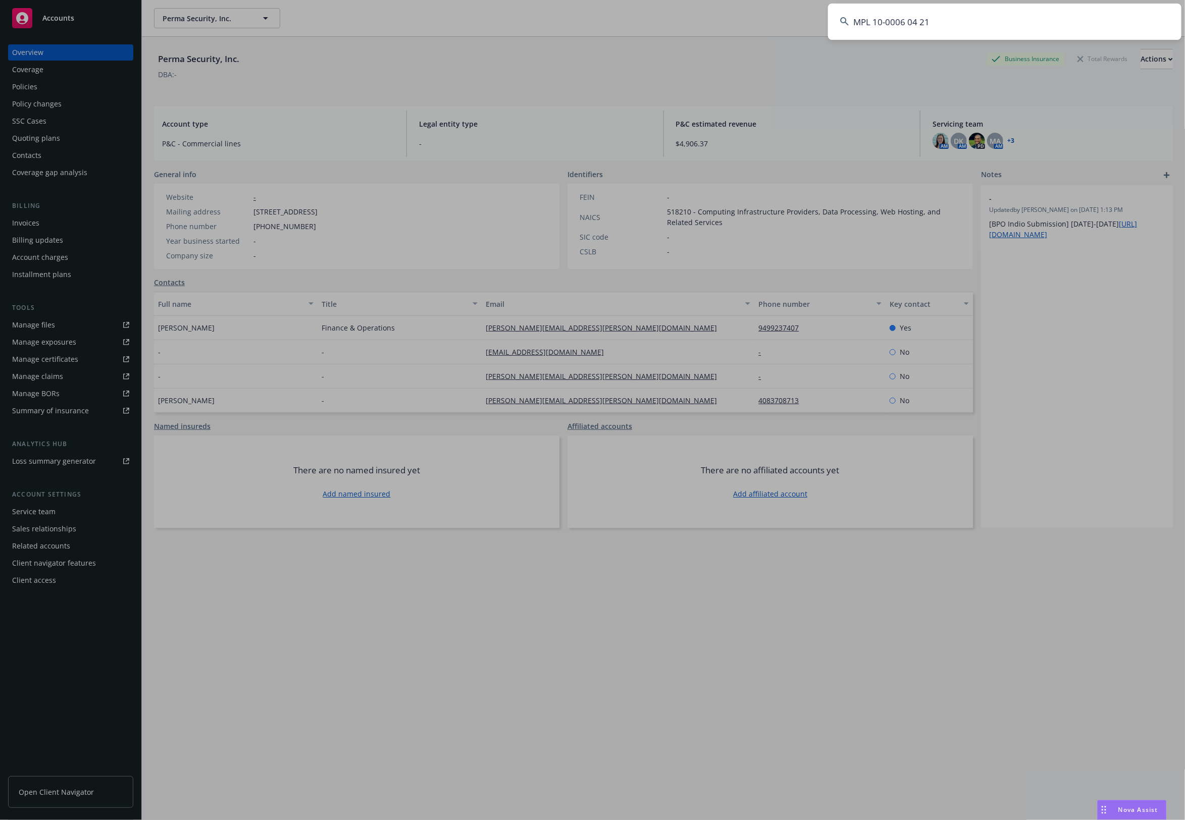
type input "MPL 10-0006 04 21"
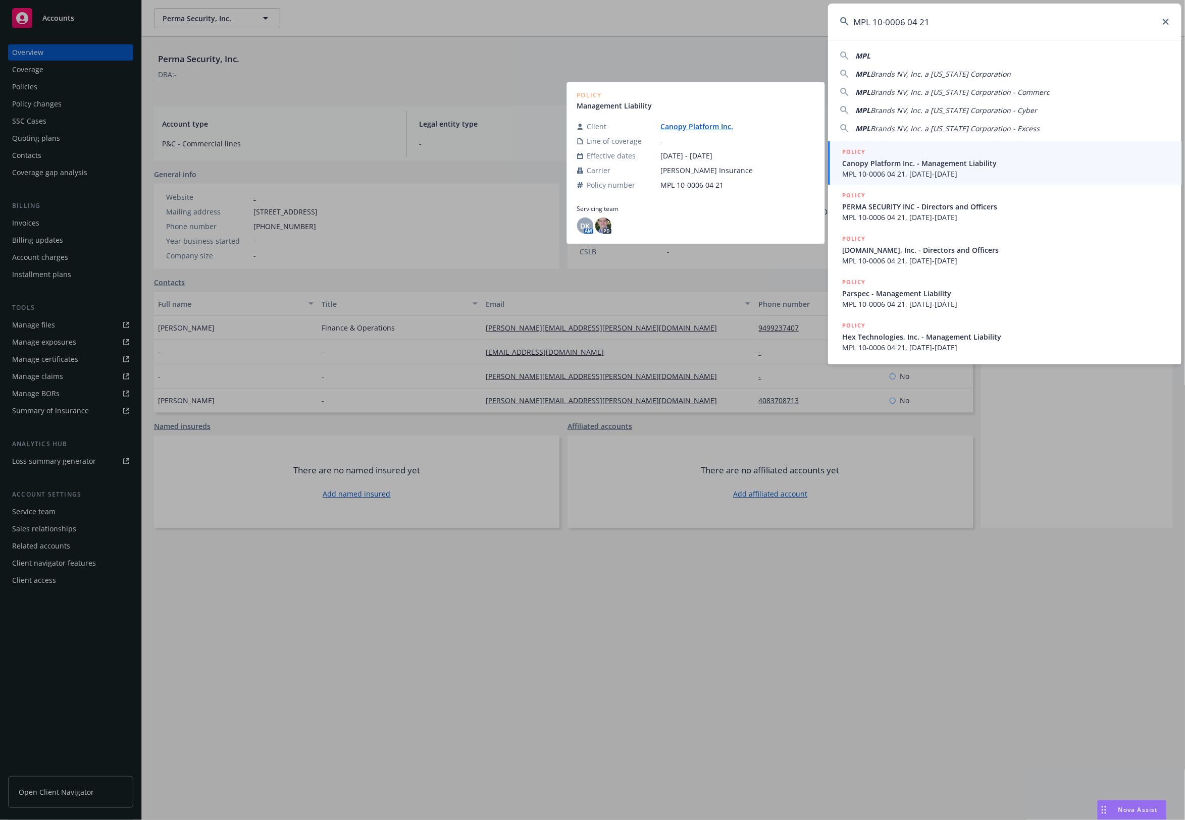
click at [932, 162] on span "Canopy Platform Inc. - Management Liability" at bounding box center [1005, 163] width 327 height 11
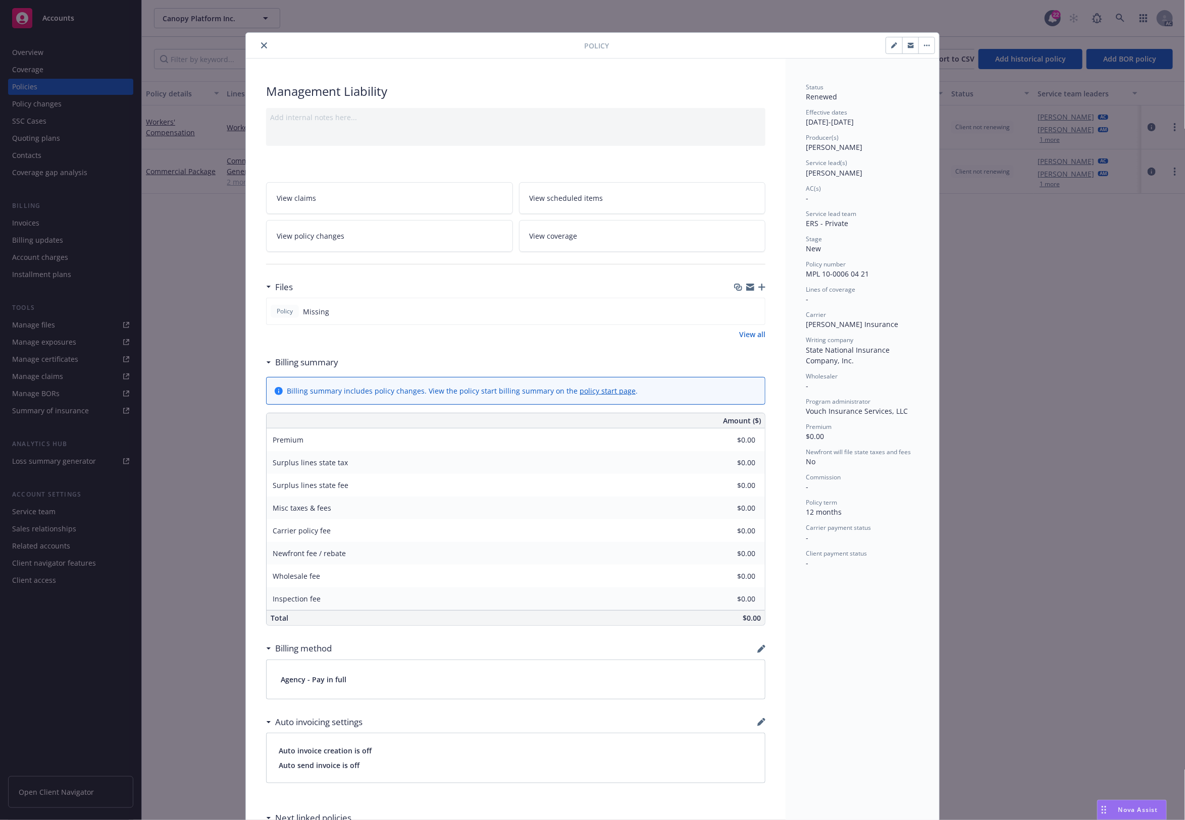
click at [260, 41] on button "close" at bounding box center [264, 45] width 12 height 12
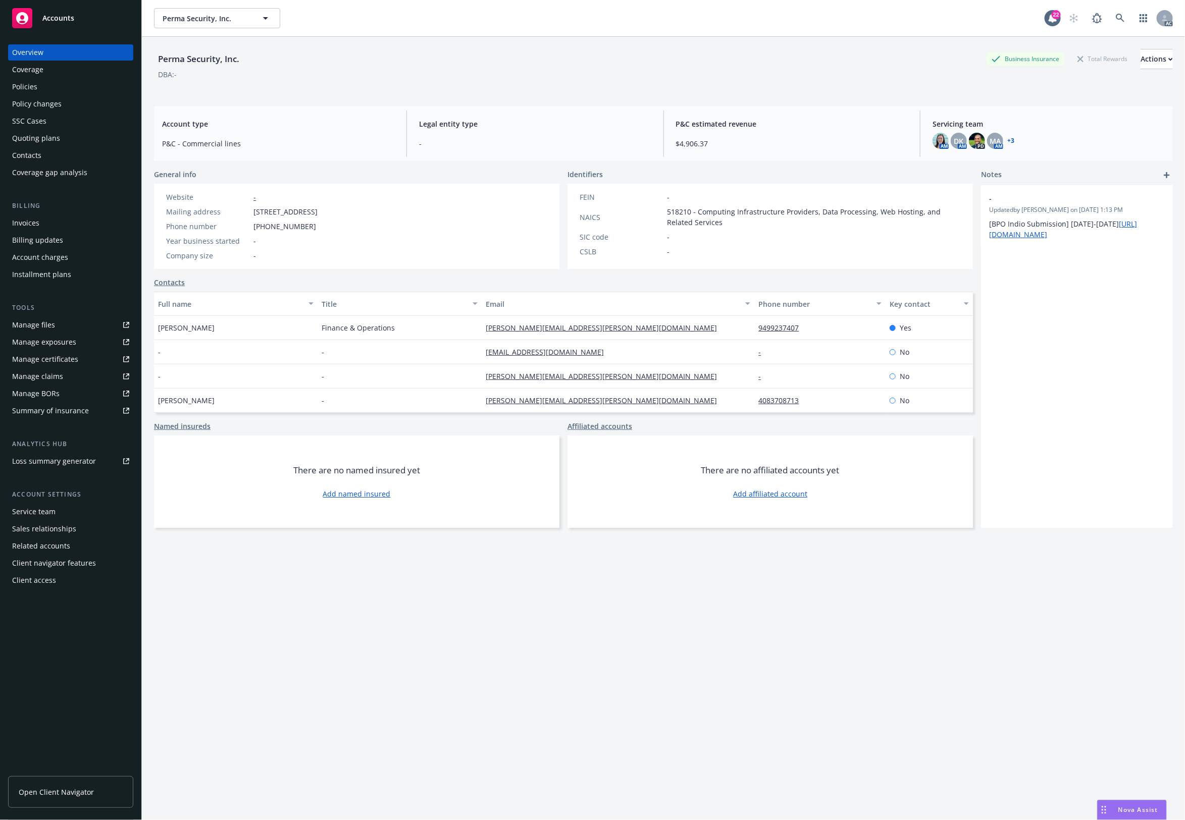
click at [41, 93] on div "Policies" at bounding box center [70, 87] width 117 height 16
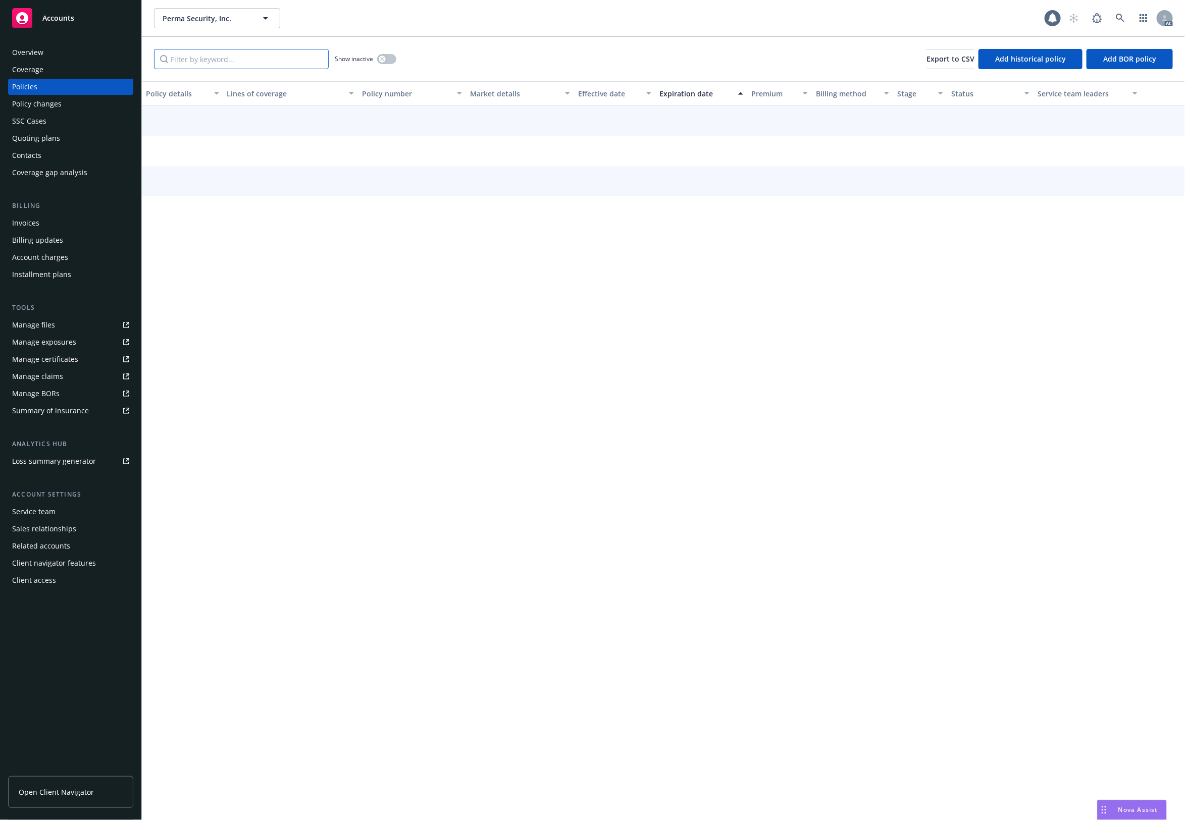
click at [223, 66] on input "Filter by keyword..." at bounding box center [241, 59] width 175 height 20
paste input "MPL 10-0006 04 21"
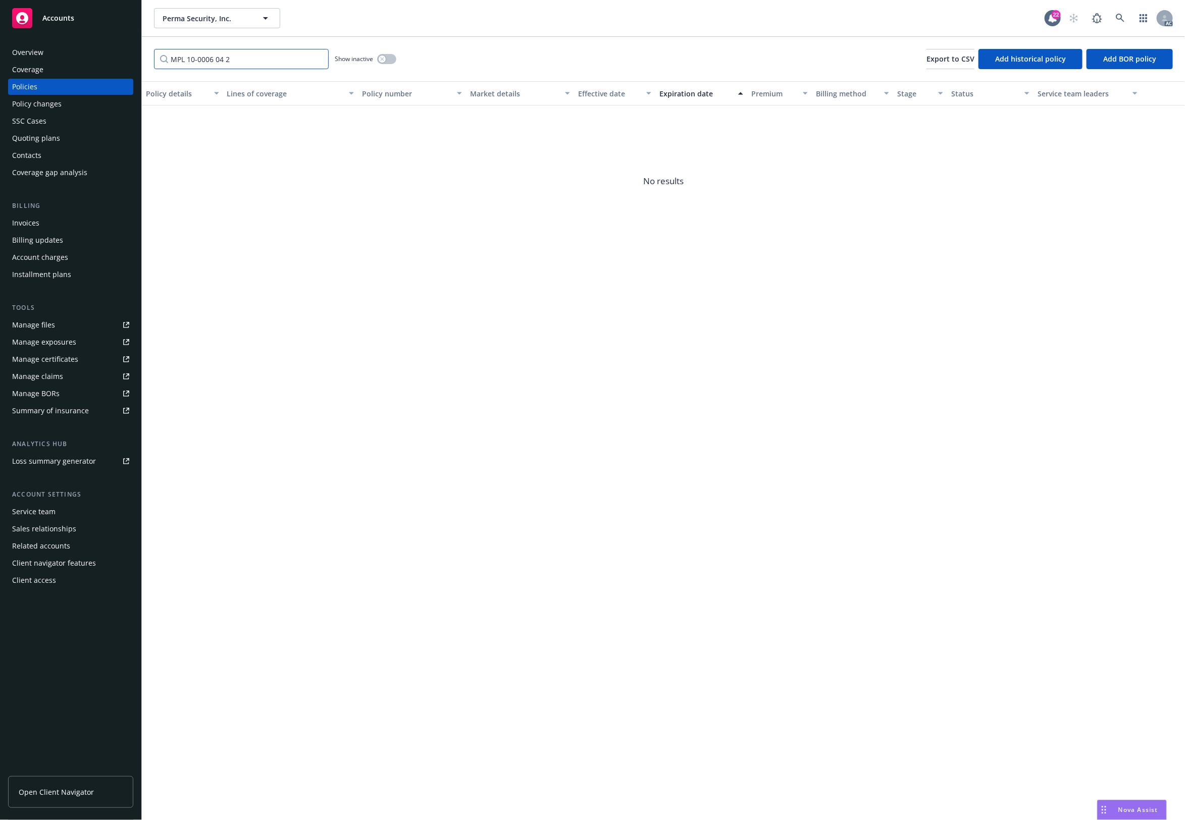
type input "MPL 10-0006 04 2"
click at [1151, 125] on icon "circleInformation" at bounding box center [1151, 127] width 8 height 8
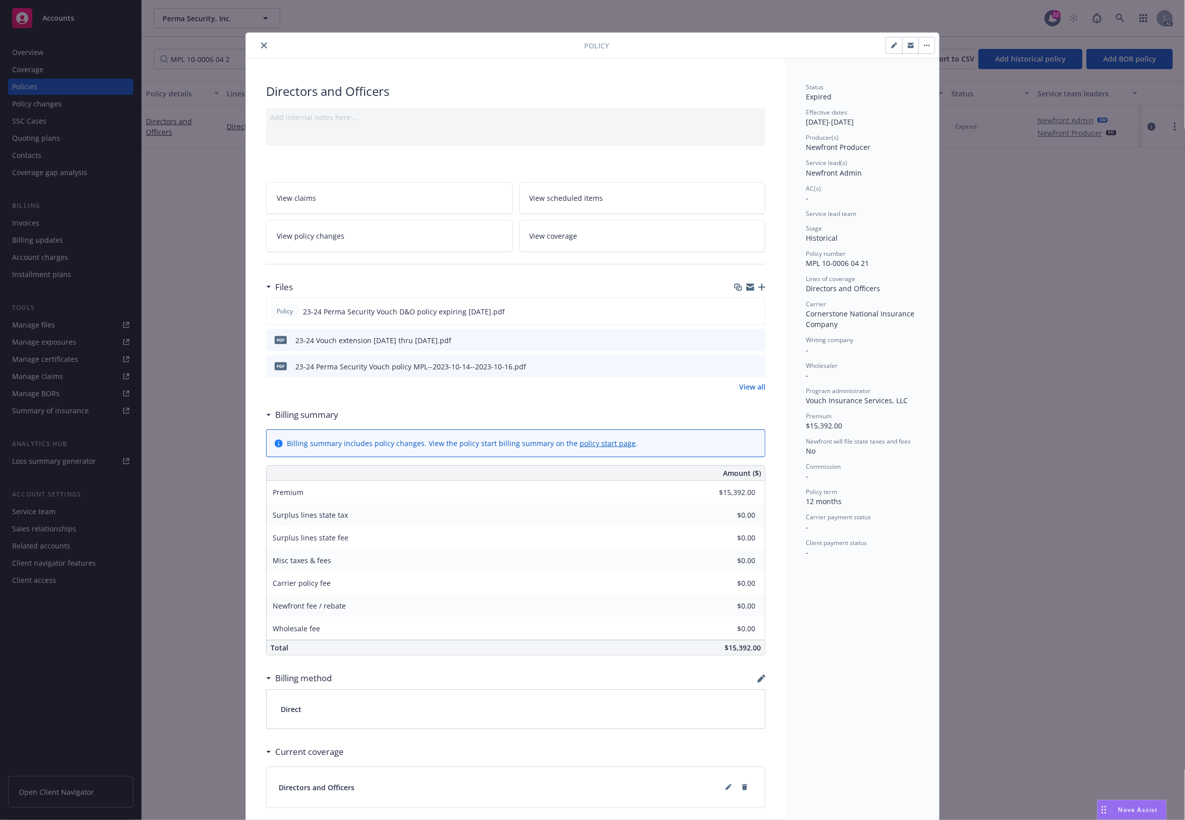
click at [754, 367] on icon "preview file" at bounding box center [755, 365] width 9 height 7
click at [754, 341] on icon "preview file" at bounding box center [755, 339] width 9 height 7
